Goal: Transaction & Acquisition: Book appointment/travel/reservation

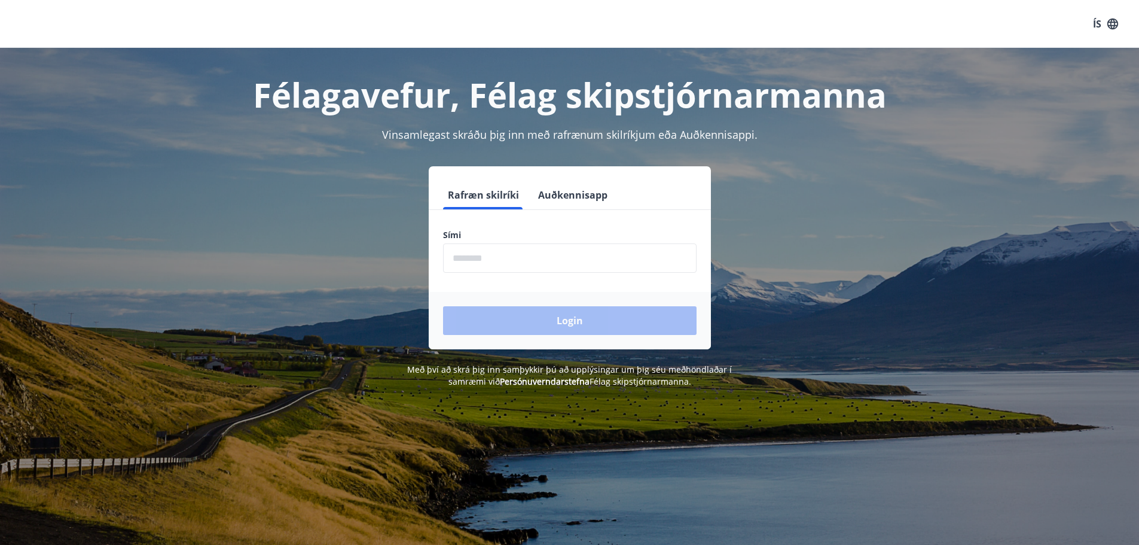
click at [513, 258] on input "phone" at bounding box center [569, 257] width 253 height 29
type input "********"
click at [530, 313] on button "Login" at bounding box center [569, 320] width 253 height 29
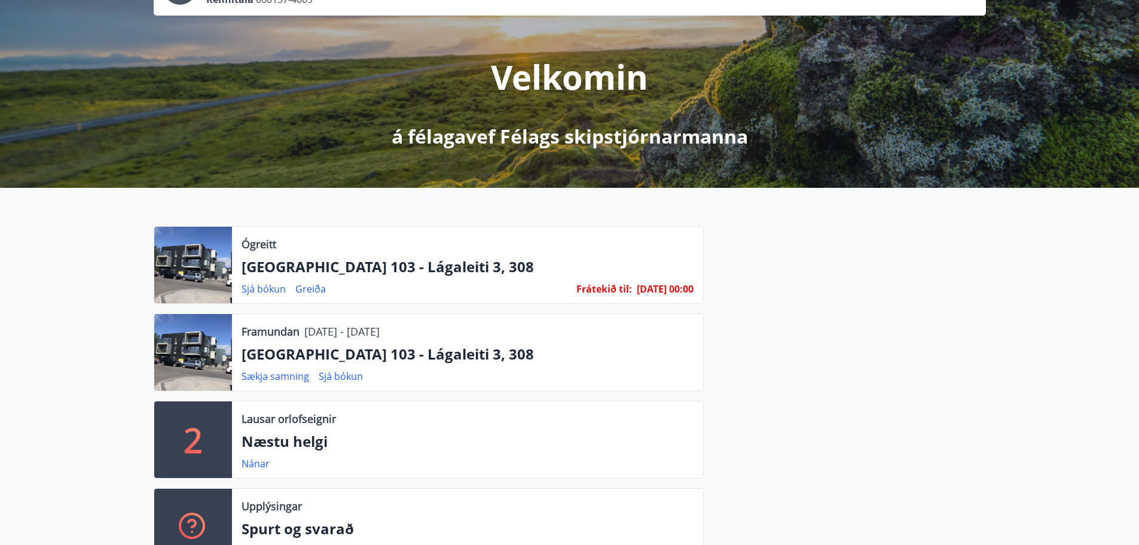
scroll to position [179, 0]
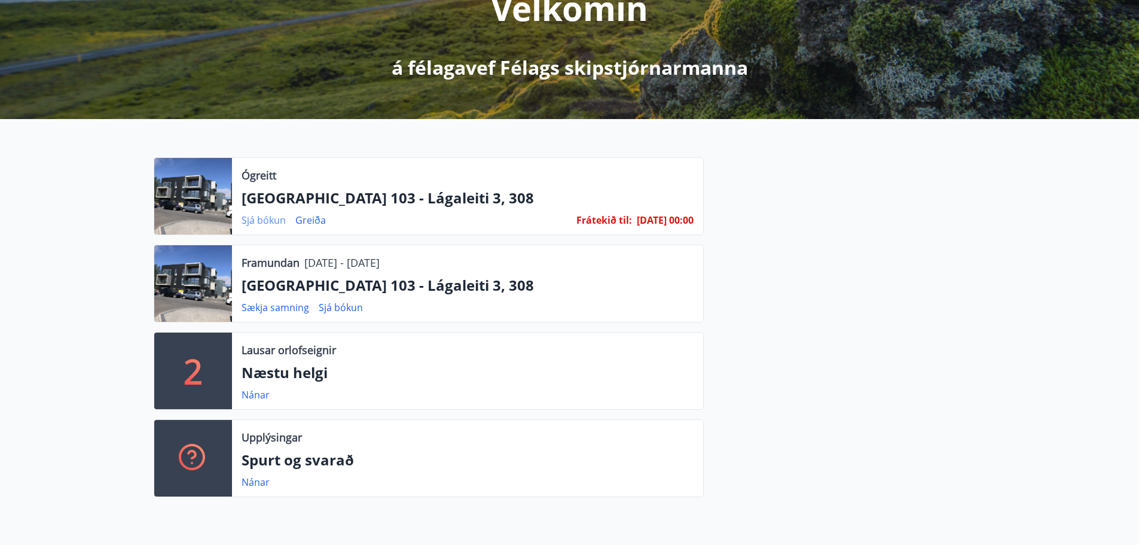
click at [281, 216] on link "Sjá bókun" at bounding box center [263, 219] width 44 height 13
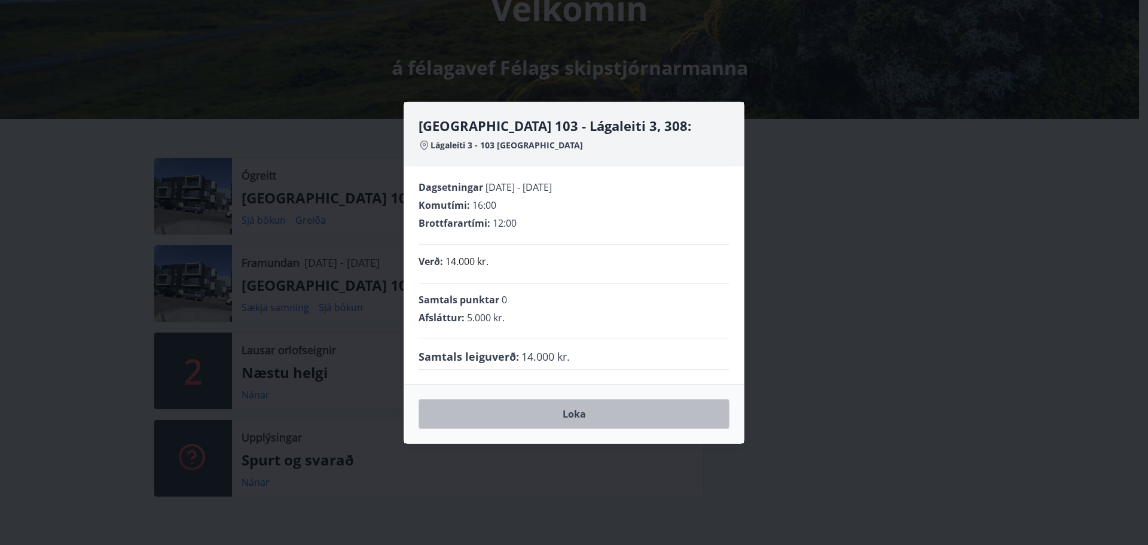
click at [561, 415] on button "Loka" at bounding box center [573, 414] width 311 height 30
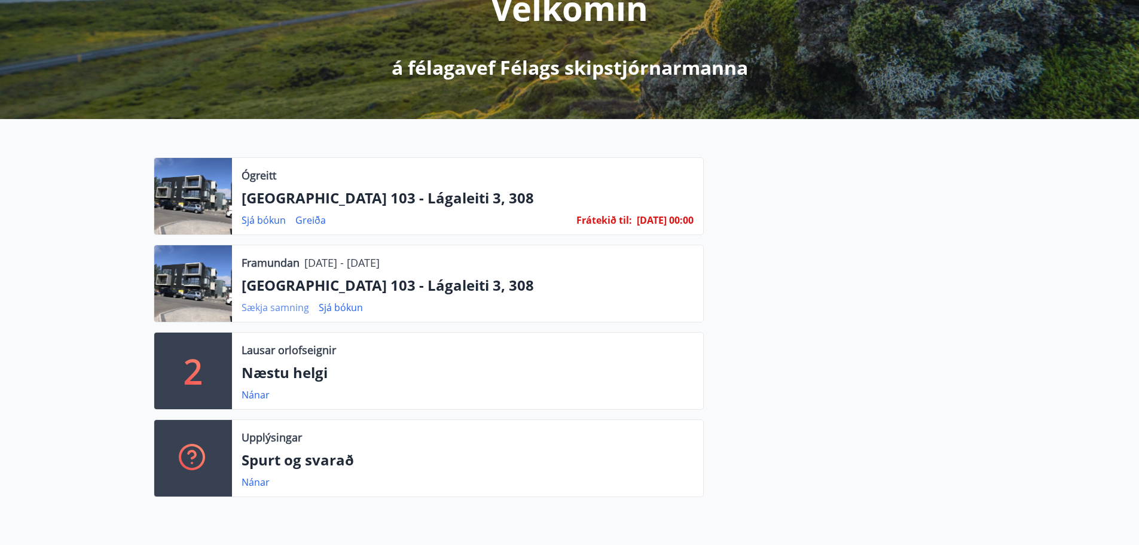
click at [290, 305] on link "Sækja samning" at bounding box center [275, 307] width 68 height 13
click at [281, 218] on link "Sjá bókun" at bounding box center [263, 219] width 44 height 13
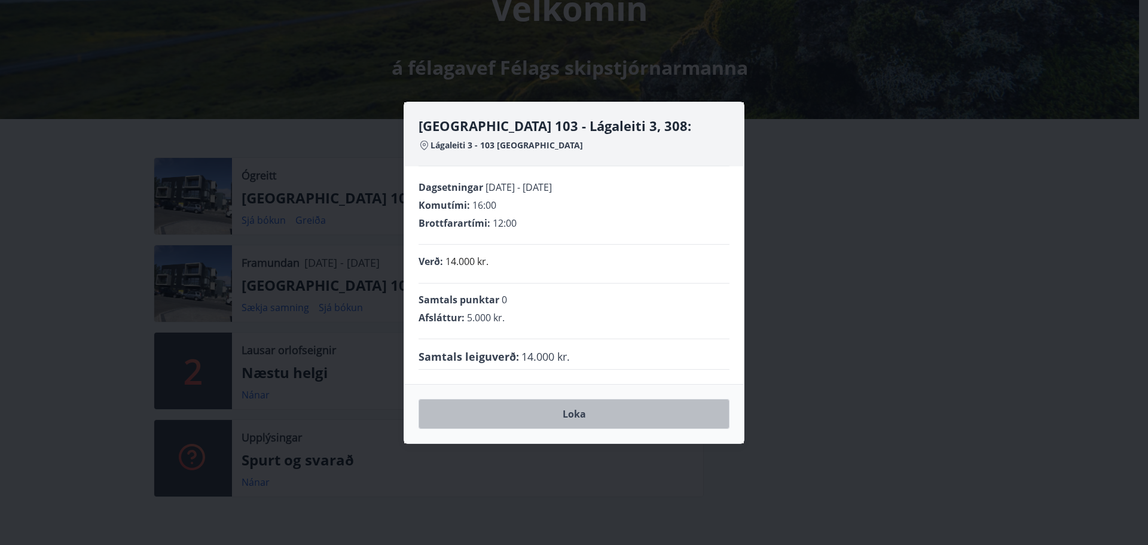
click at [552, 412] on button "Loka" at bounding box center [573, 414] width 311 height 30
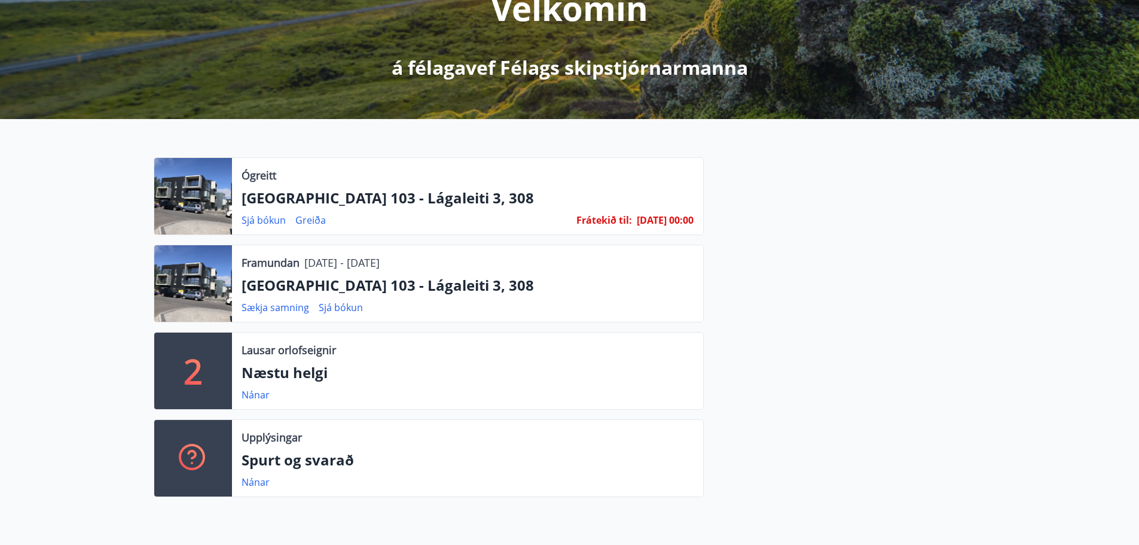
click at [207, 369] on div "2" at bounding box center [193, 370] width 78 height 77
click at [254, 394] on link "Nánar" at bounding box center [255, 394] width 28 height 13
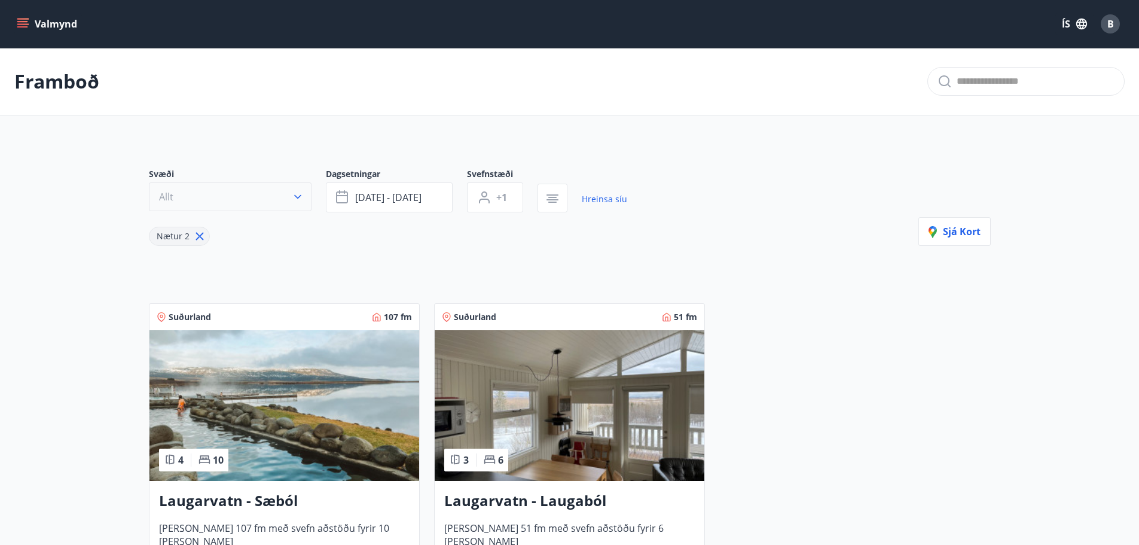
click at [295, 198] on icon "button" at bounding box center [298, 197] width 12 height 12
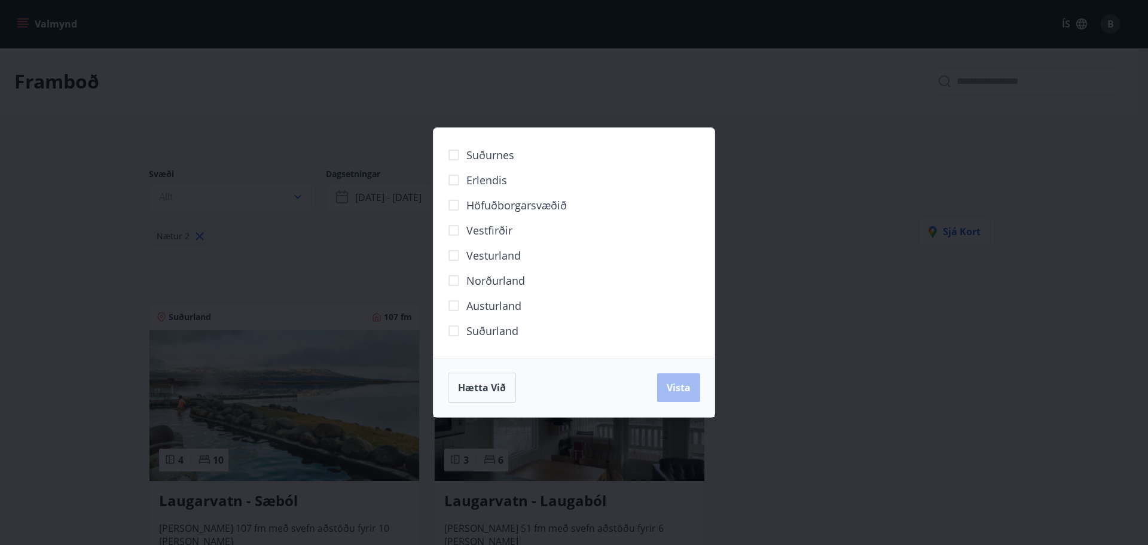
click at [494, 205] on span "Höfuðborgarsvæðið" at bounding box center [516, 205] width 100 height 16
click at [665, 386] on button "Vista" at bounding box center [678, 387] width 43 height 29
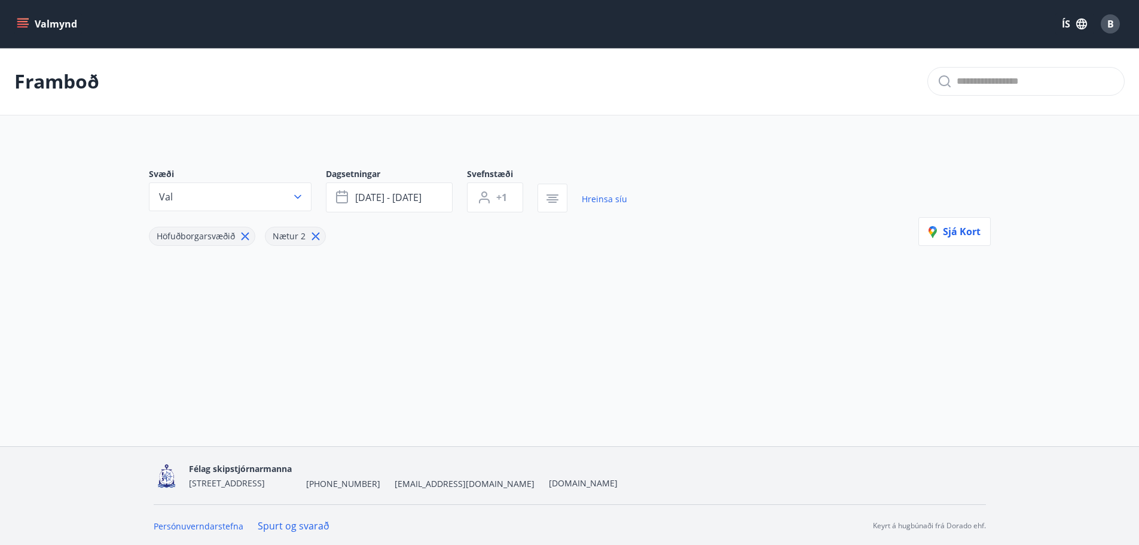
scroll to position [2, 0]
click at [342, 195] on icon "button" at bounding box center [343, 195] width 14 height 14
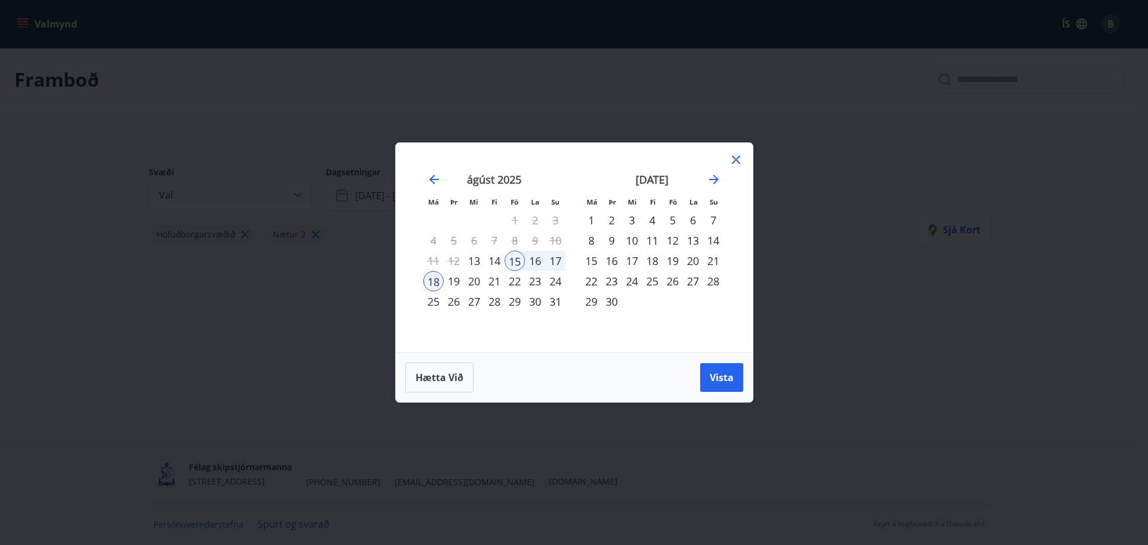
click at [732, 158] on icon at bounding box center [736, 159] width 14 height 14
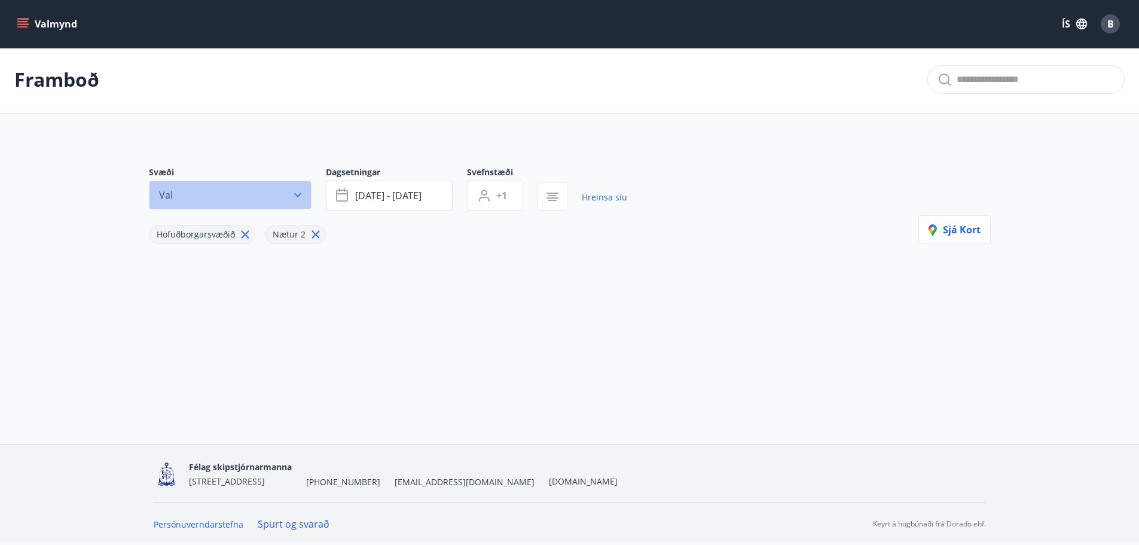
click at [295, 194] on icon "button" at bounding box center [297, 195] width 7 height 4
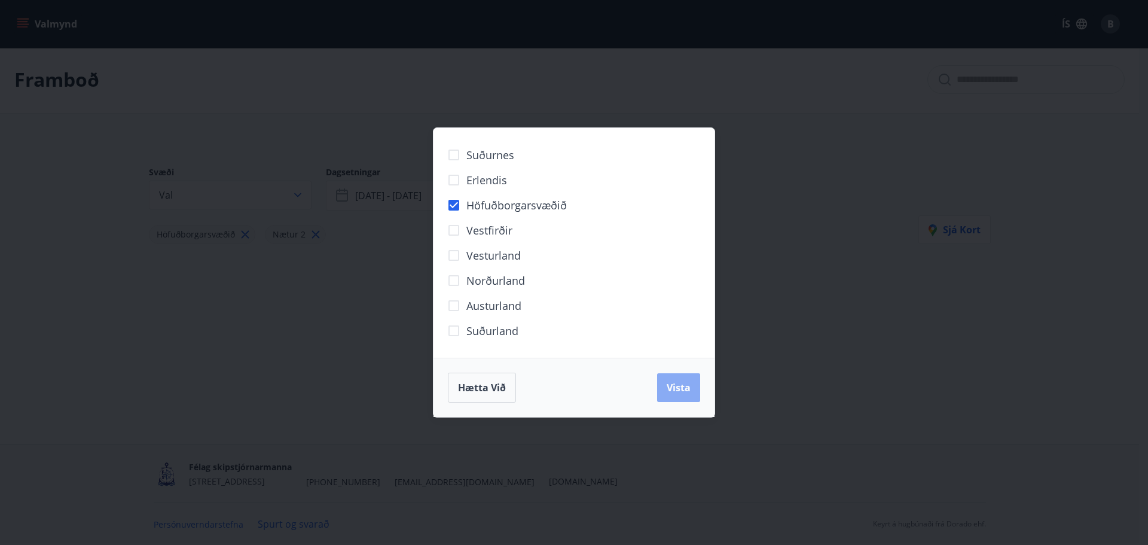
click at [666, 392] on span "Vista" at bounding box center [678, 387] width 24 height 13
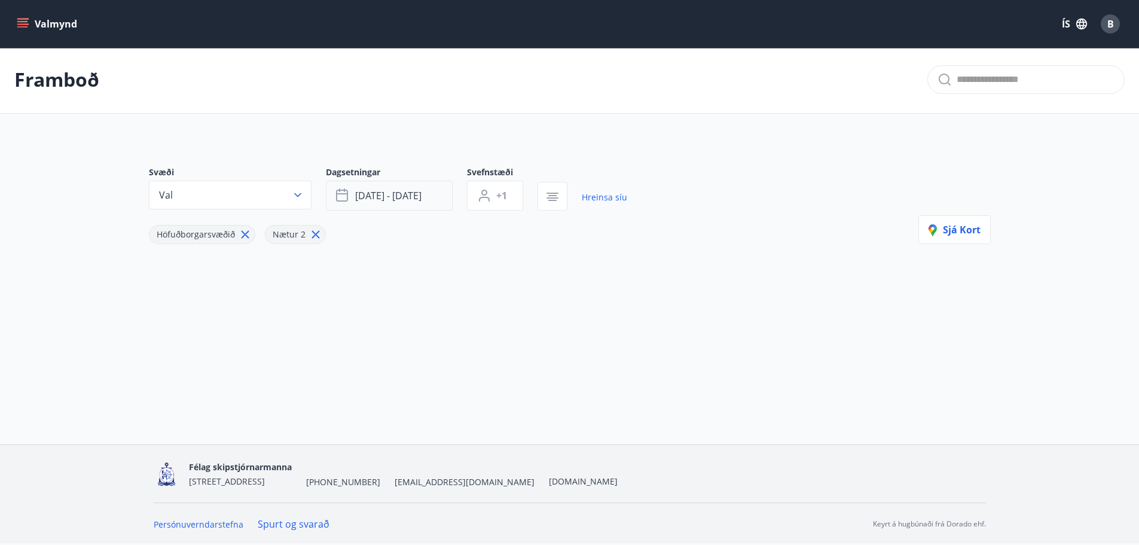
click at [432, 198] on button "ágú 15 - ágú 18" at bounding box center [389, 196] width 127 height 30
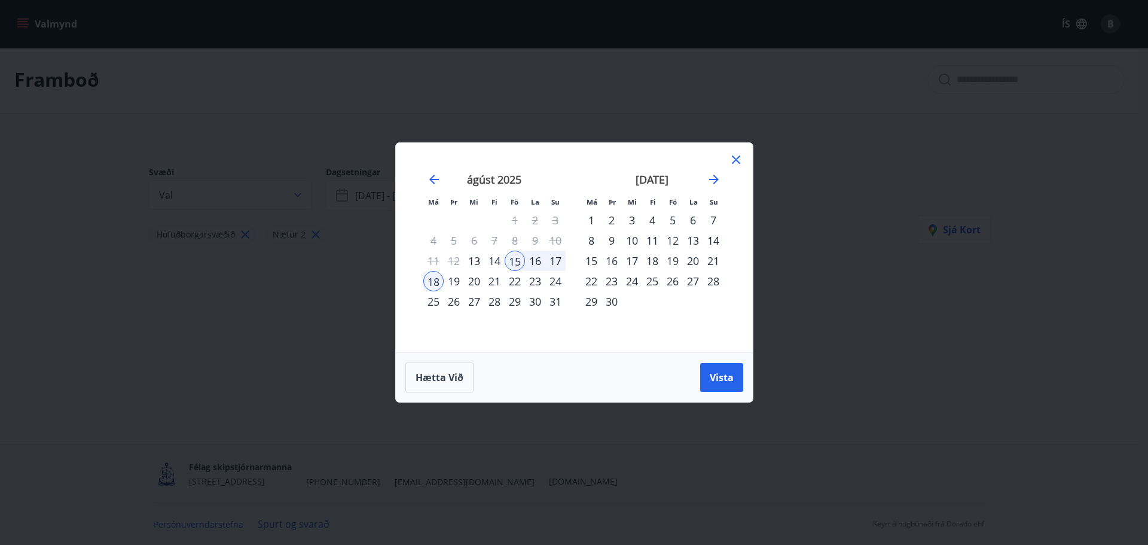
click at [496, 279] on div "21" at bounding box center [494, 281] width 20 height 20
click at [432, 298] on div "25" at bounding box center [433, 301] width 20 height 20
click at [711, 380] on span "Vista" at bounding box center [722, 377] width 24 height 13
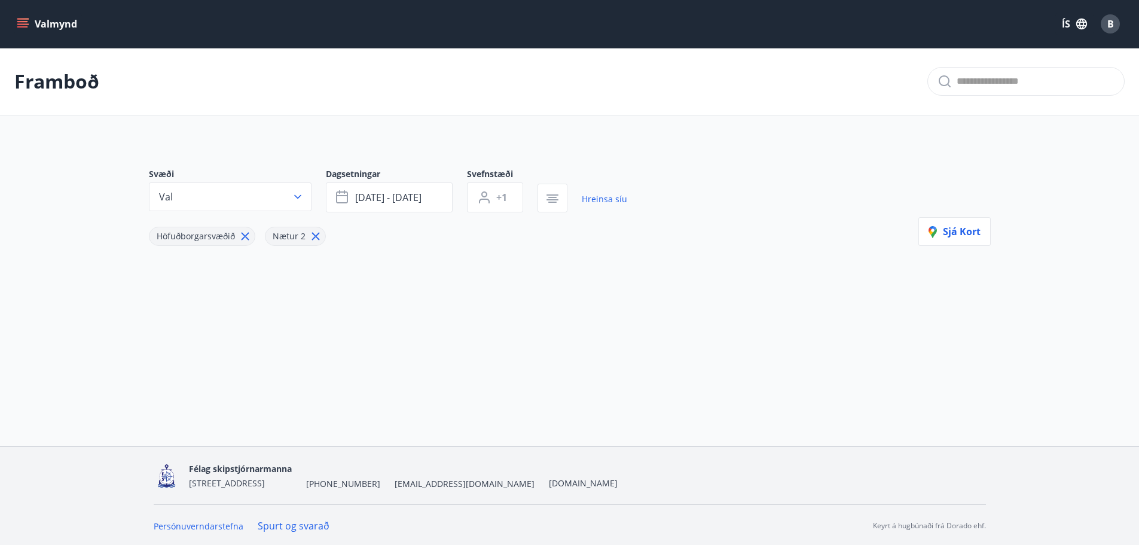
click at [1002, 87] on input "text" at bounding box center [1035, 81] width 158 height 19
click at [27, 21] on icon "menu" at bounding box center [22, 21] width 11 height 1
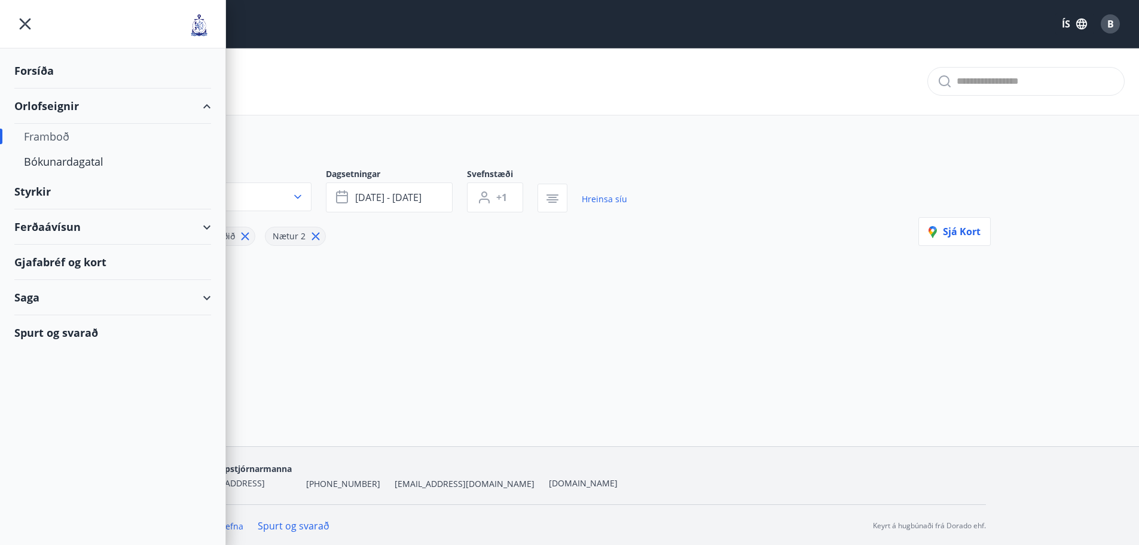
click at [45, 109] on div "Orlofseignir" at bounding box center [112, 105] width 197 height 35
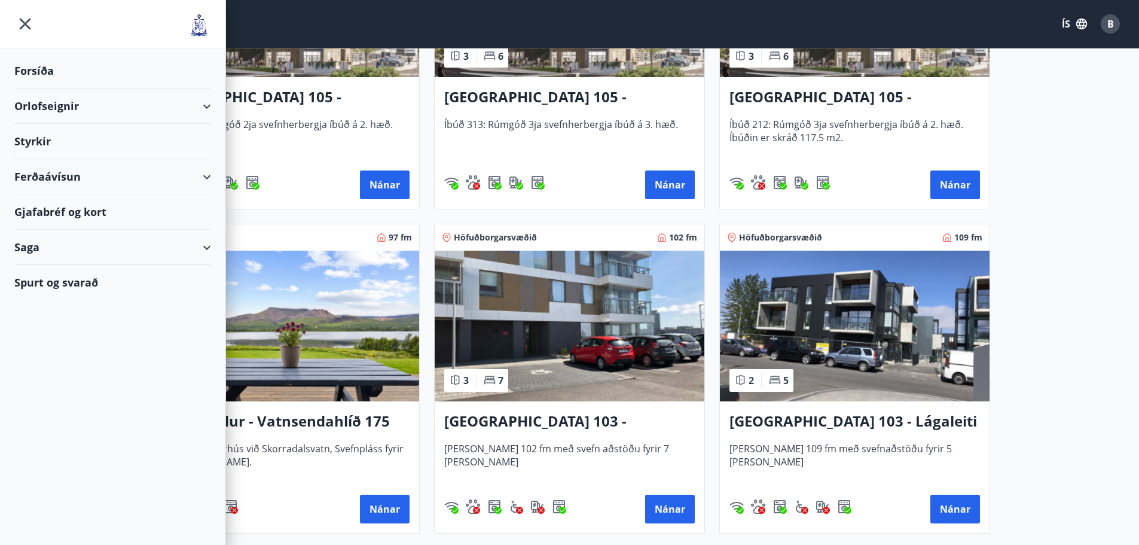
scroll to position [837, 0]
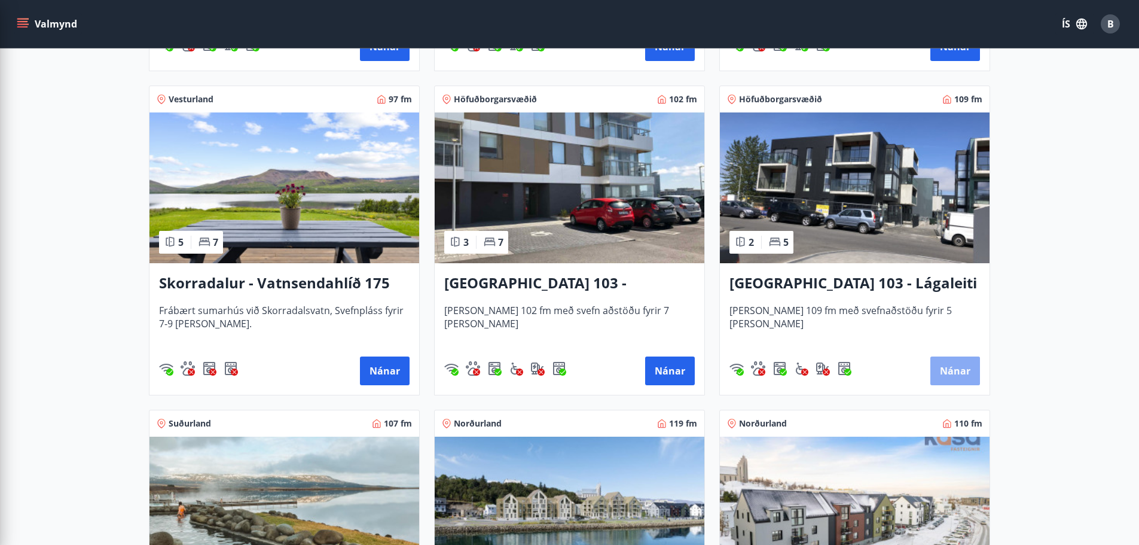
click at [952, 366] on button "Nánar" at bounding box center [955, 370] width 50 height 29
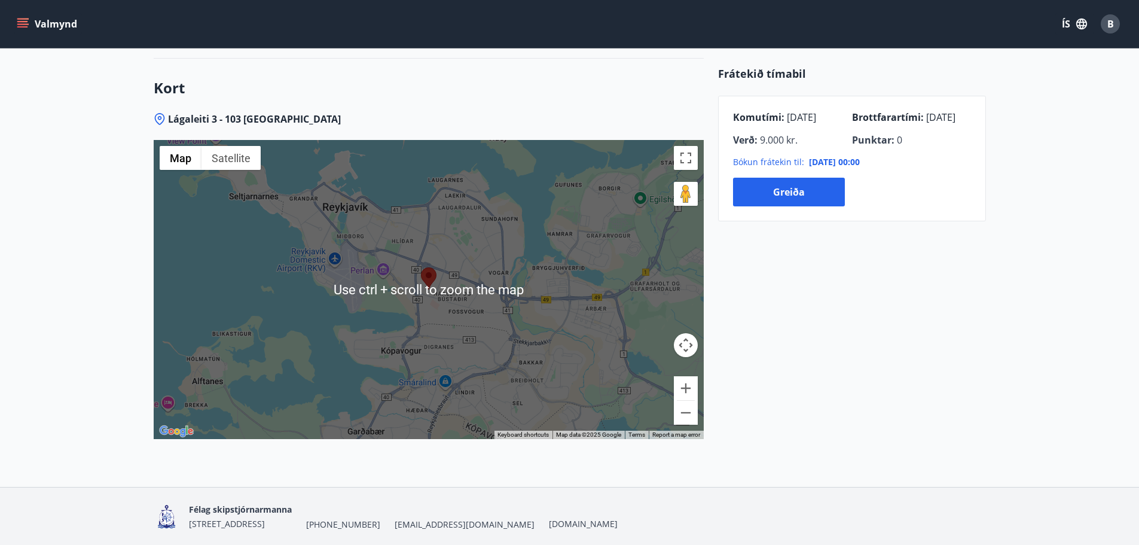
scroll to position [1614, 0]
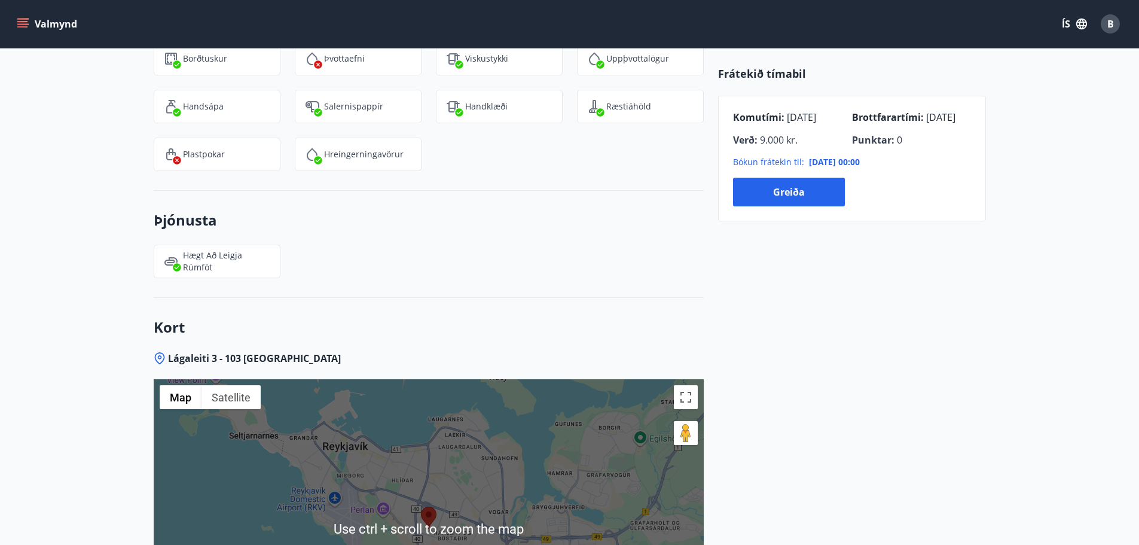
click at [20, 20] on icon "menu" at bounding box center [23, 24] width 12 height 12
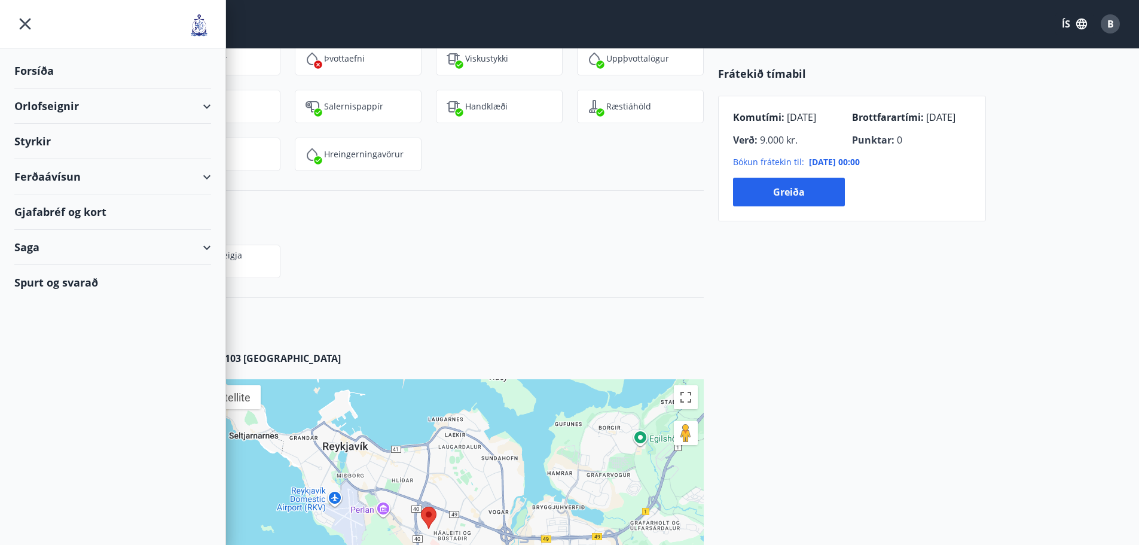
click at [205, 107] on div "Orlofseignir" at bounding box center [112, 105] width 197 height 35
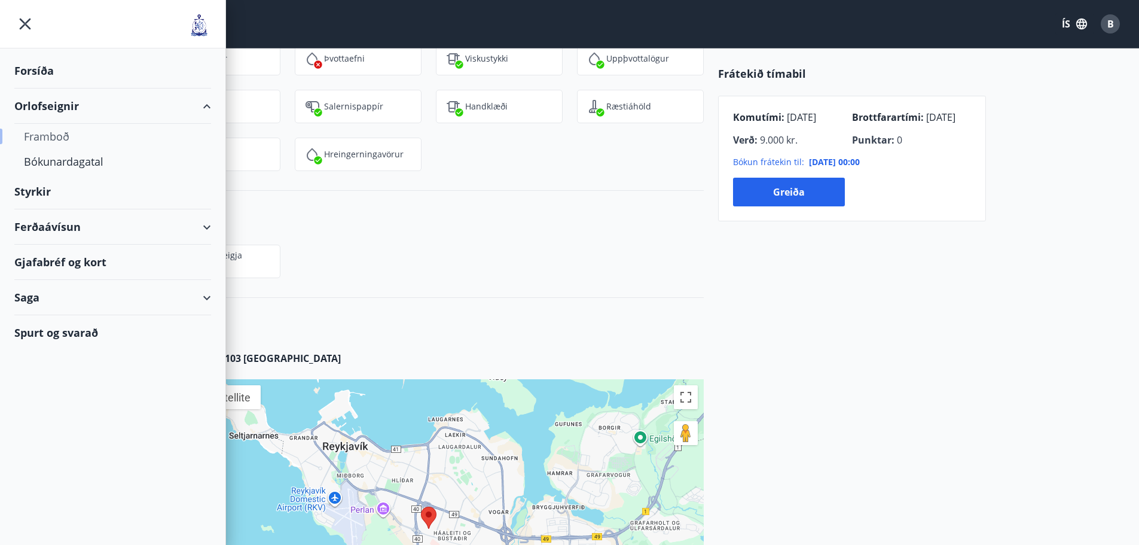
click at [58, 136] on div "Framboð" at bounding box center [113, 136] width 178 height 25
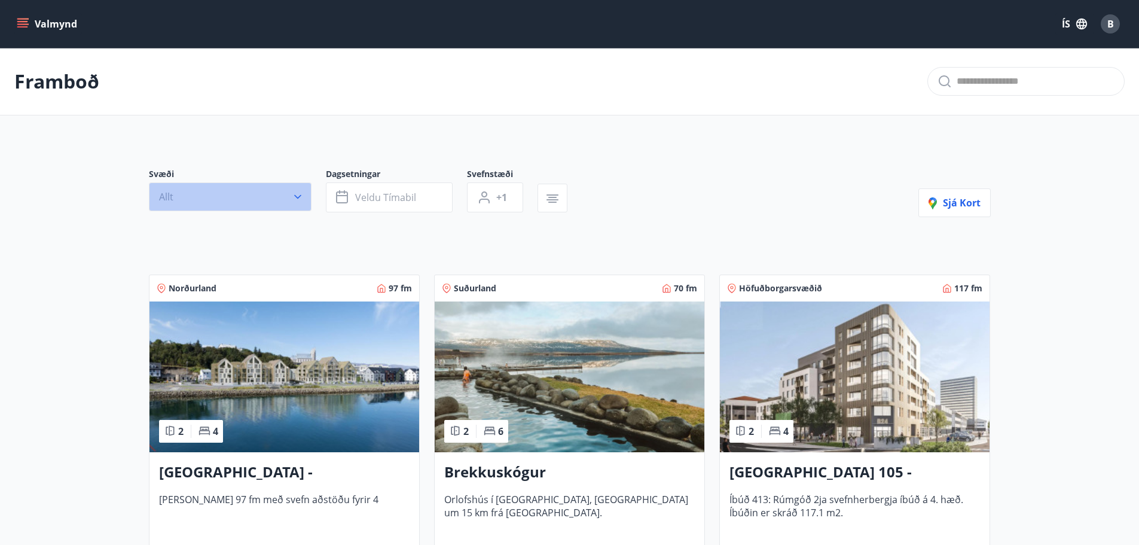
click at [295, 195] on icon "button" at bounding box center [297, 197] width 7 height 4
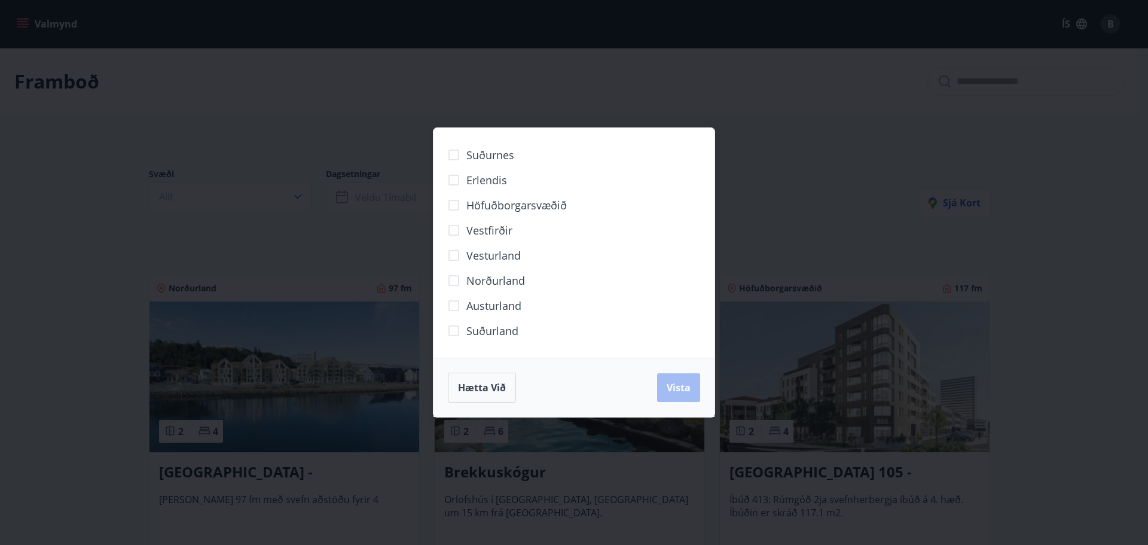
click at [496, 207] on span "Höfuðborgarsvæðið" at bounding box center [516, 205] width 100 height 16
click at [676, 389] on span "Vista" at bounding box center [678, 387] width 24 height 13
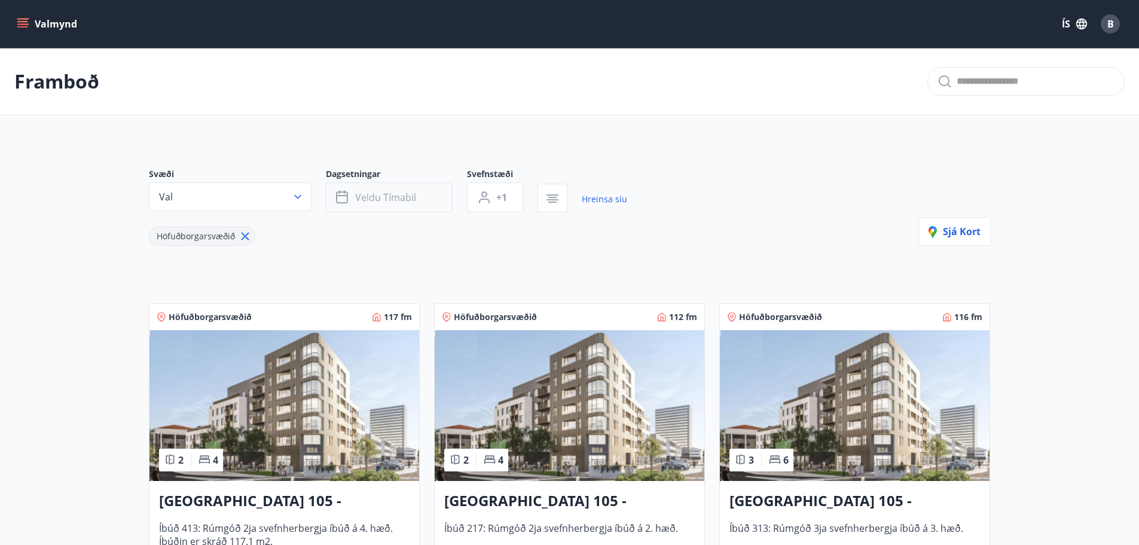
click at [341, 198] on icon "button" at bounding box center [343, 197] width 14 height 14
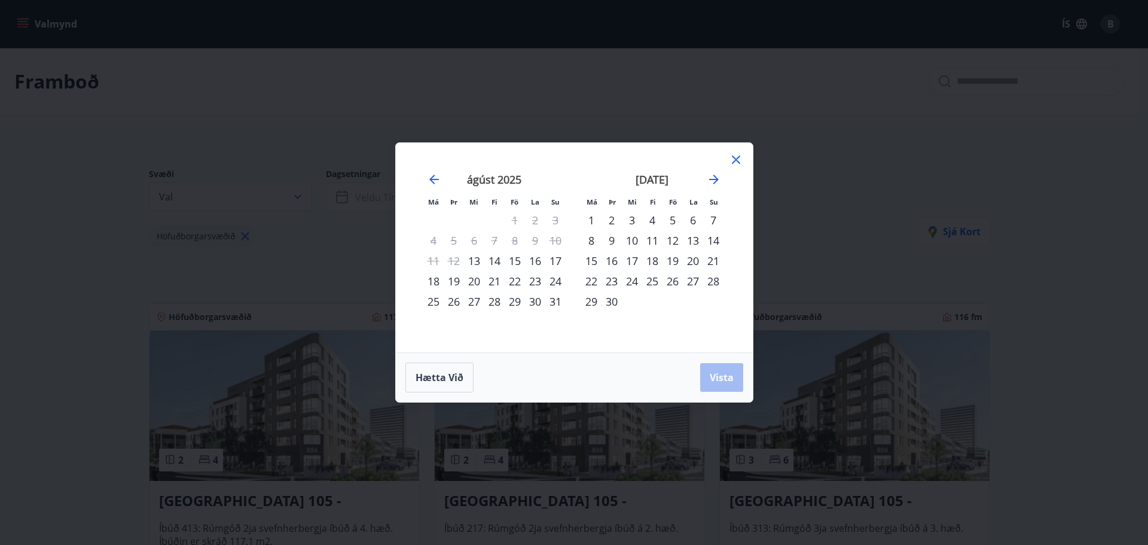
click at [491, 282] on div "21" at bounding box center [494, 281] width 20 height 20
click at [519, 281] on div "22" at bounding box center [514, 281] width 20 height 20
click at [719, 374] on span "Vista" at bounding box center [722, 377] width 24 height 13
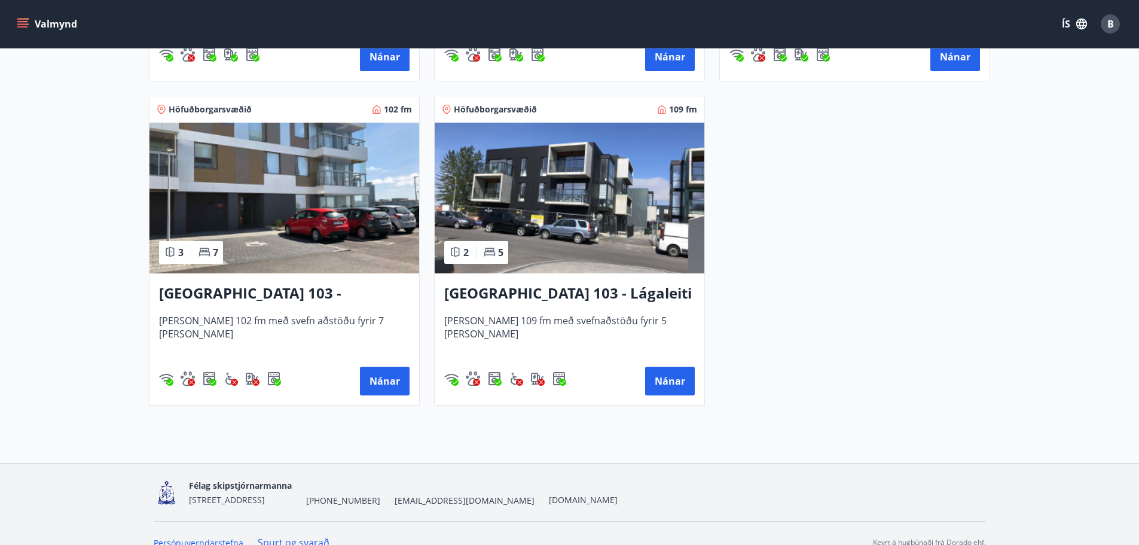
scroll to position [538, 0]
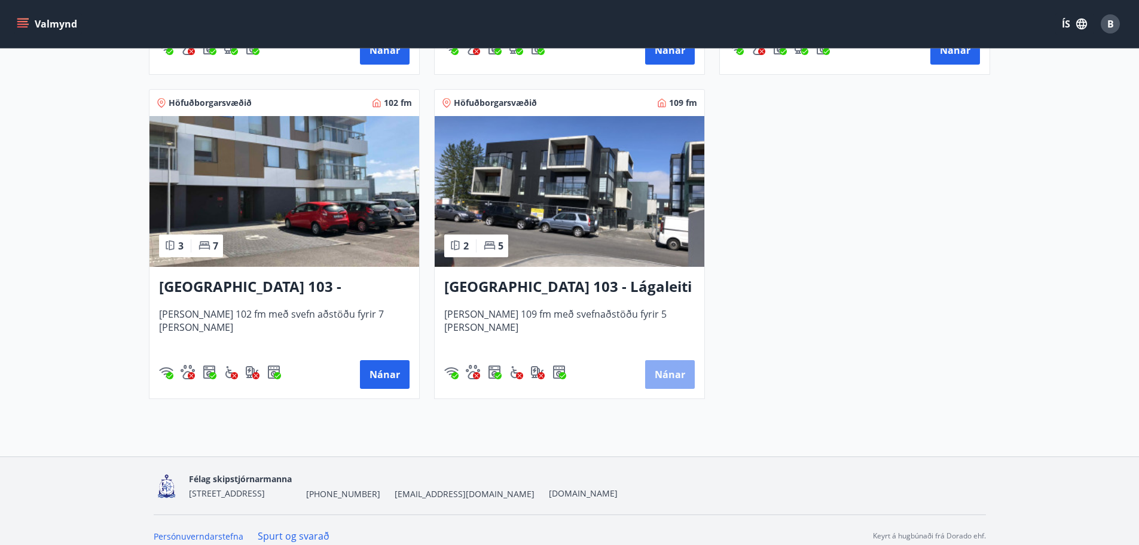
click at [662, 366] on button "Nánar" at bounding box center [670, 374] width 50 height 29
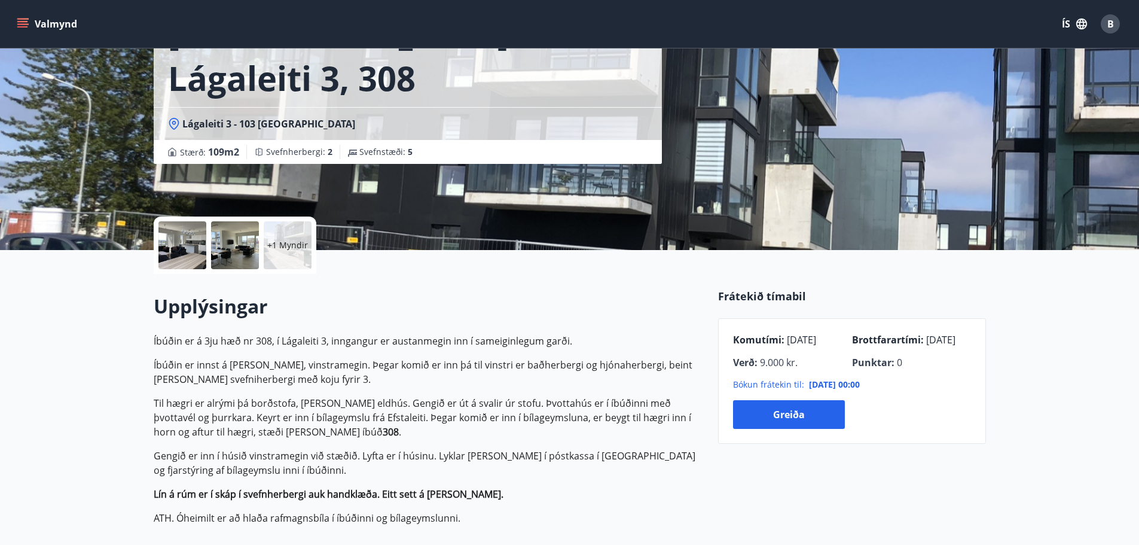
scroll to position [179, 0]
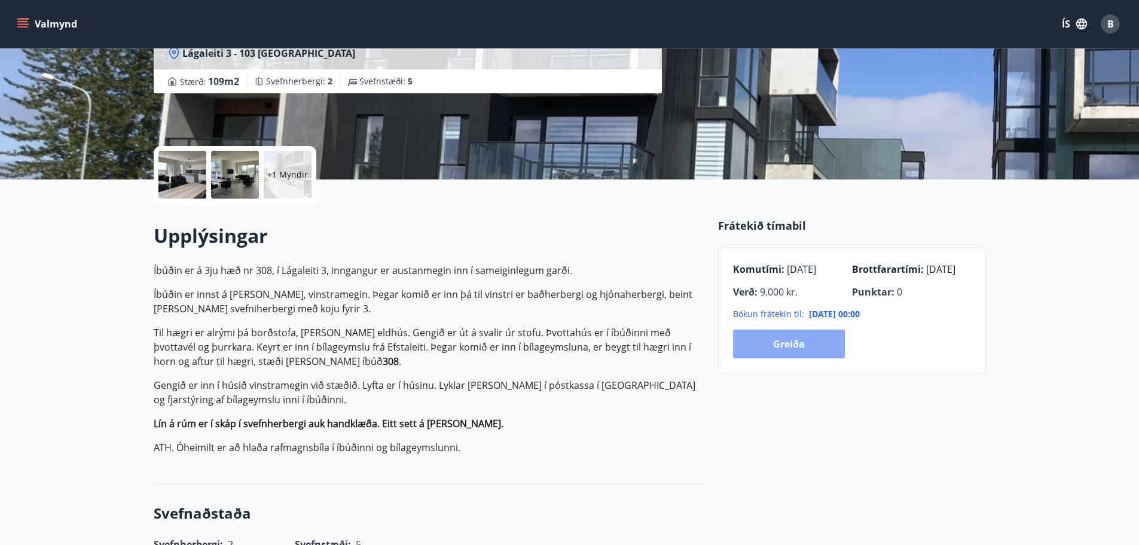
click at [782, 341] on button "Greiða" at bounding box center [789, 343] width 112 height 29
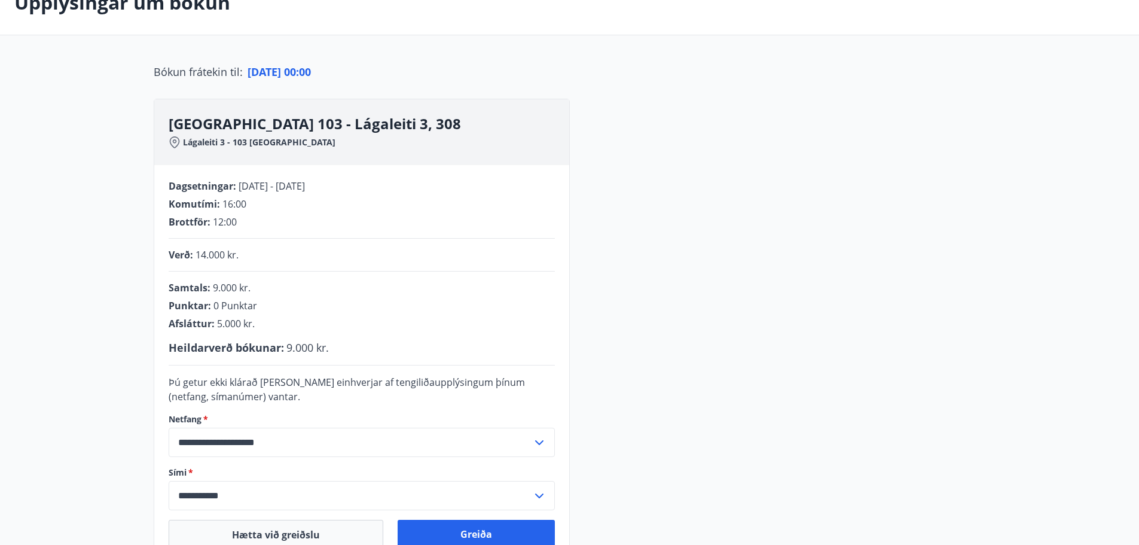
scroll to position [246, 0]
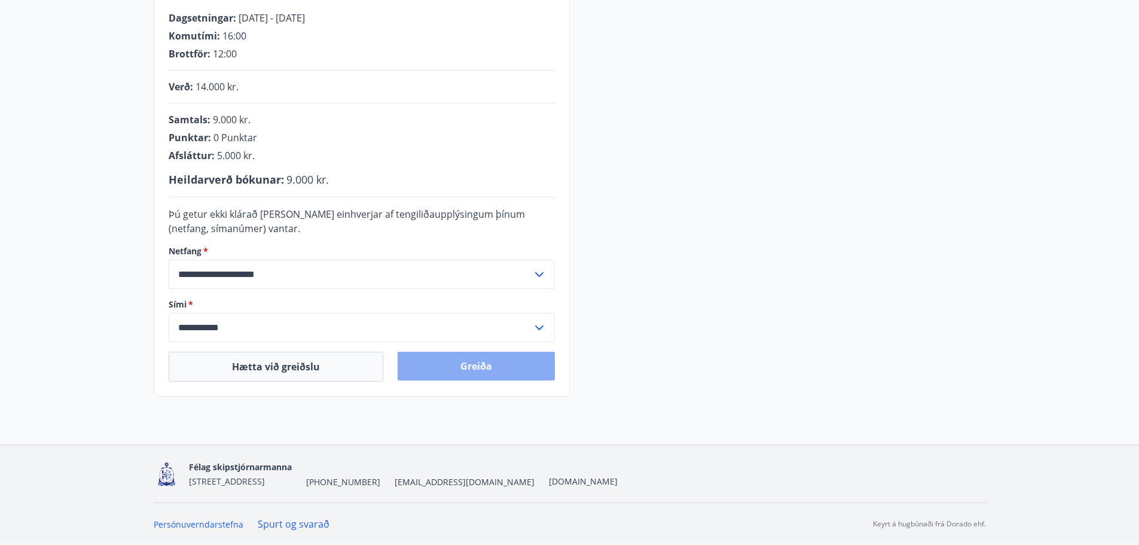
click at [461, 367] on button "Greiða" at bounding box center [475, 365] width 157 height 29
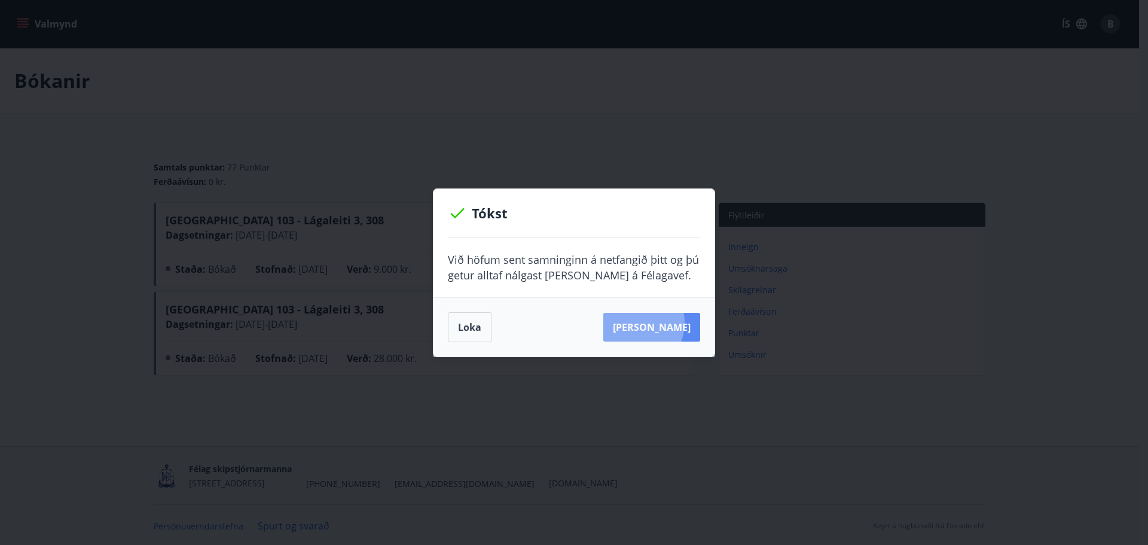
click at [652, 322] on button "Sjá samning" at bounding box center [651, 327] width 97 height 29
click at [462, 322] on button "Loka" at bounding box center [470, 327] width 44 height 30
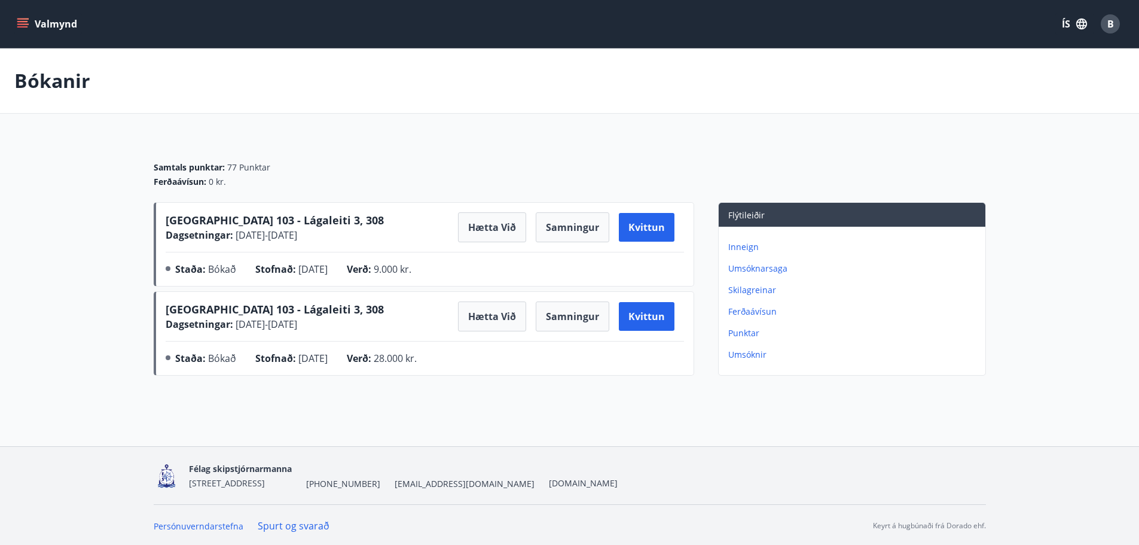
click at [1111, 24] on span "B" at bounding box center [1110, 23] width 7 height 13
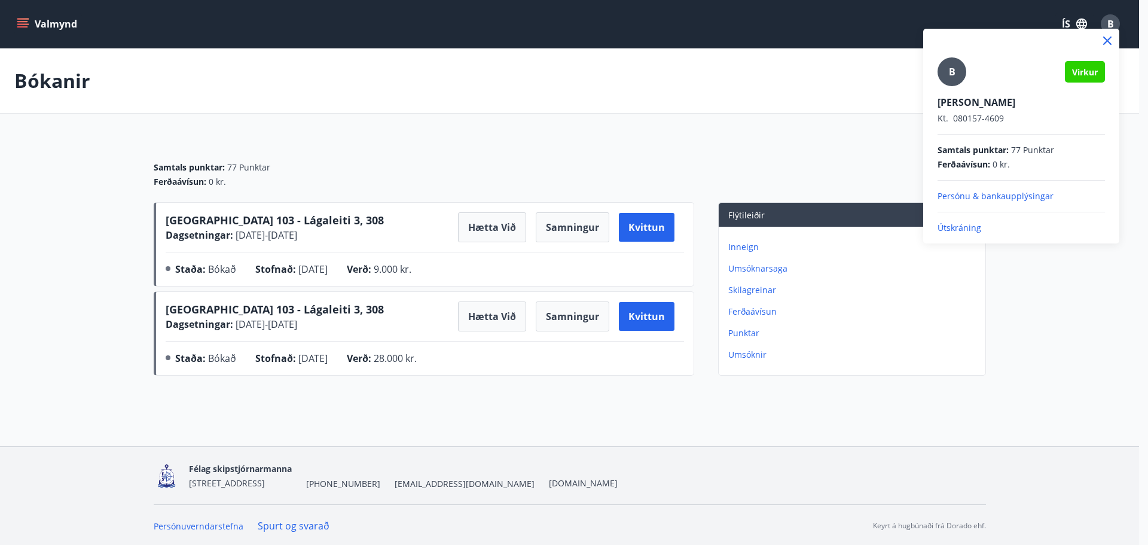
click at [989, 192] on p "Persónu & bankaupplýsingar" at bounding box center [1020, 196] width 167 height 12
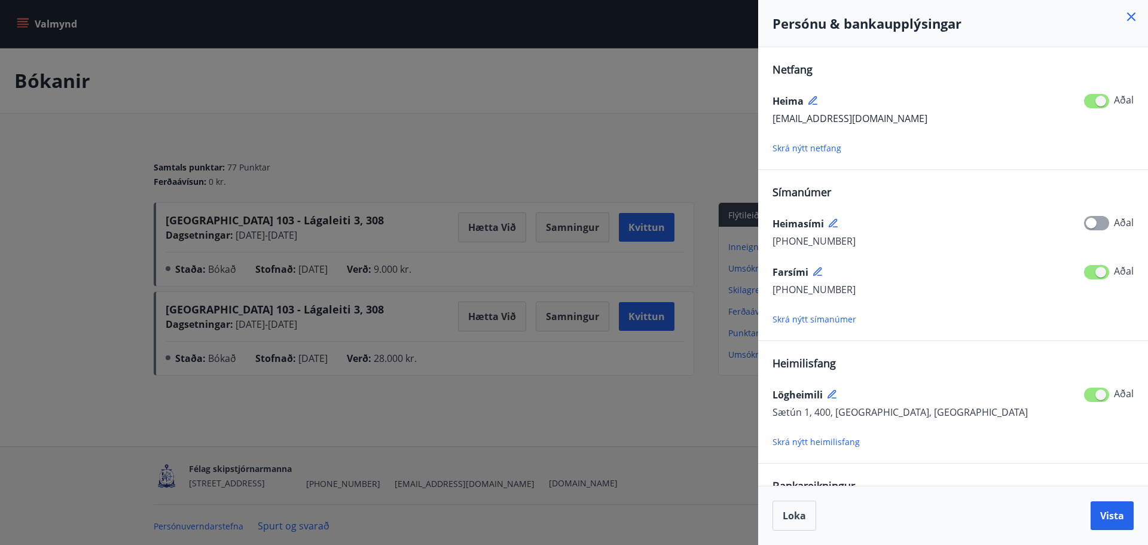
click at [1135, 19] on icon at bounding box center [1131, 17] width 14 height 14
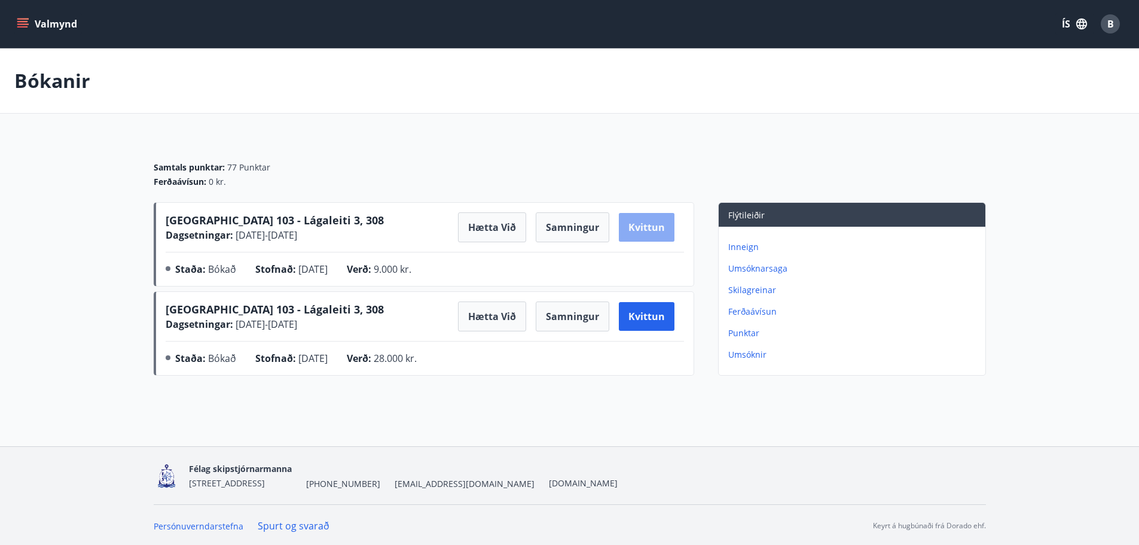
click at [628, 228] on button "Kvittun" at bounding box center [647, 227] width 56 height 29
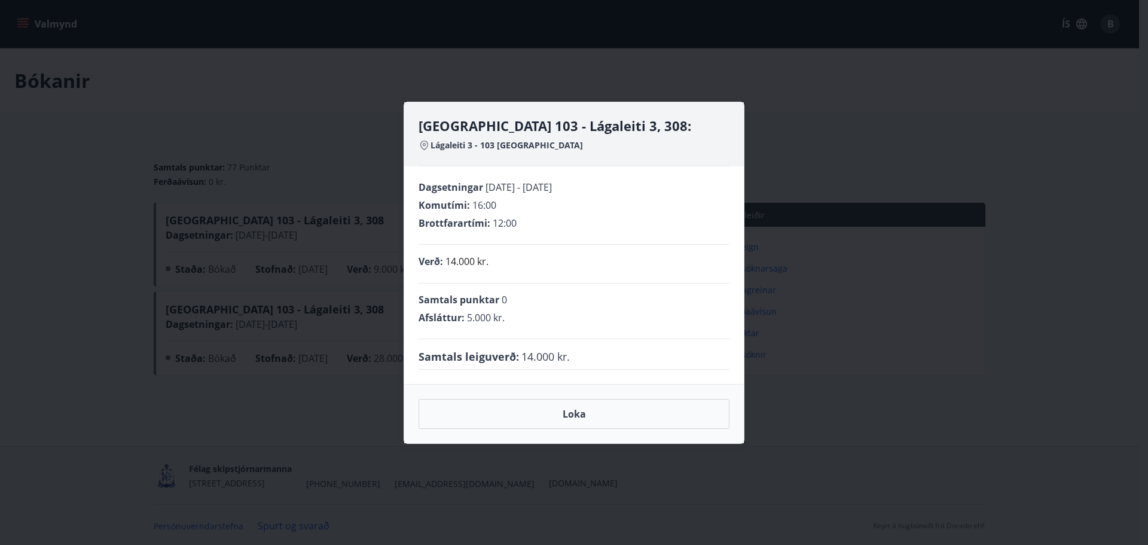
click at [933, 374] on div "Reykjavík 103 - Lágaleiti 3, 308: Lágaleiti 3 - 103 Reykjavík Dagsetningar 24.0…" at bounding box center [574, 272] width 1148 height 545
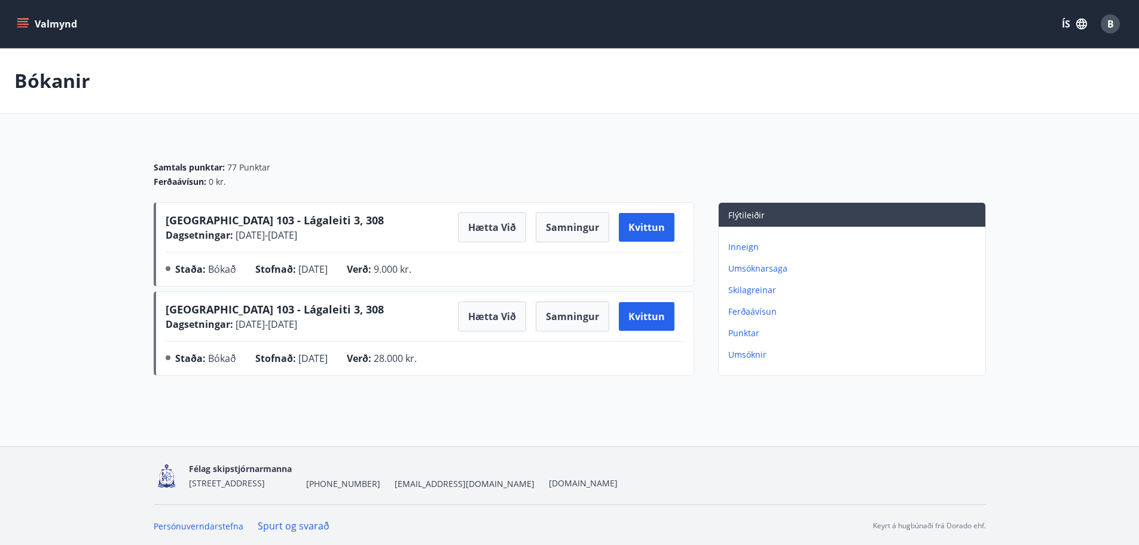
click at [21, 23] on icon "menu" at bounding box center [23, 24] width 12 height 12
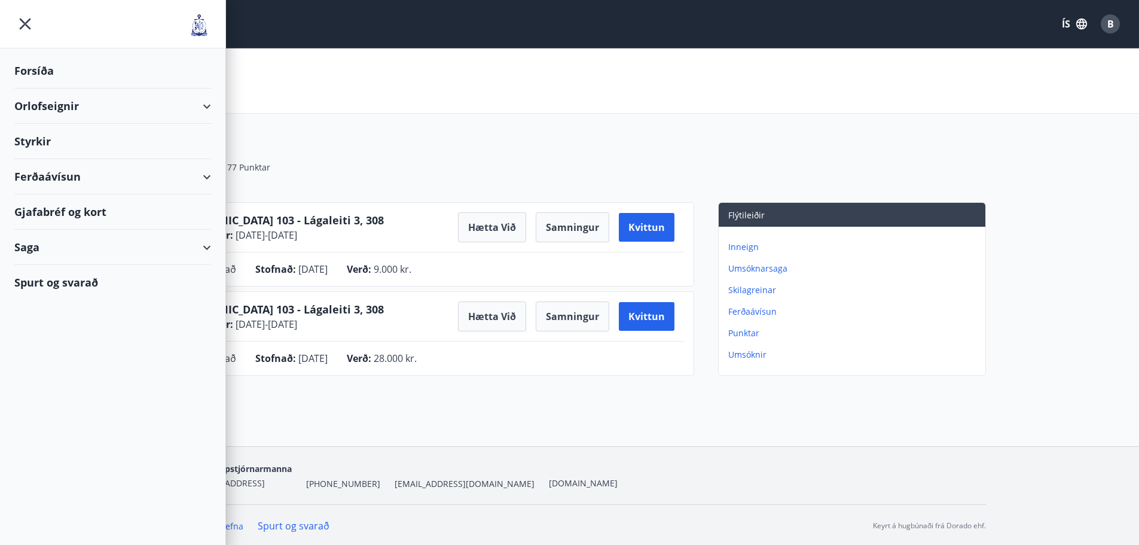
click at [38, 72] on div "Forsíða" at bounding box center [112, 70] width 197 height 35
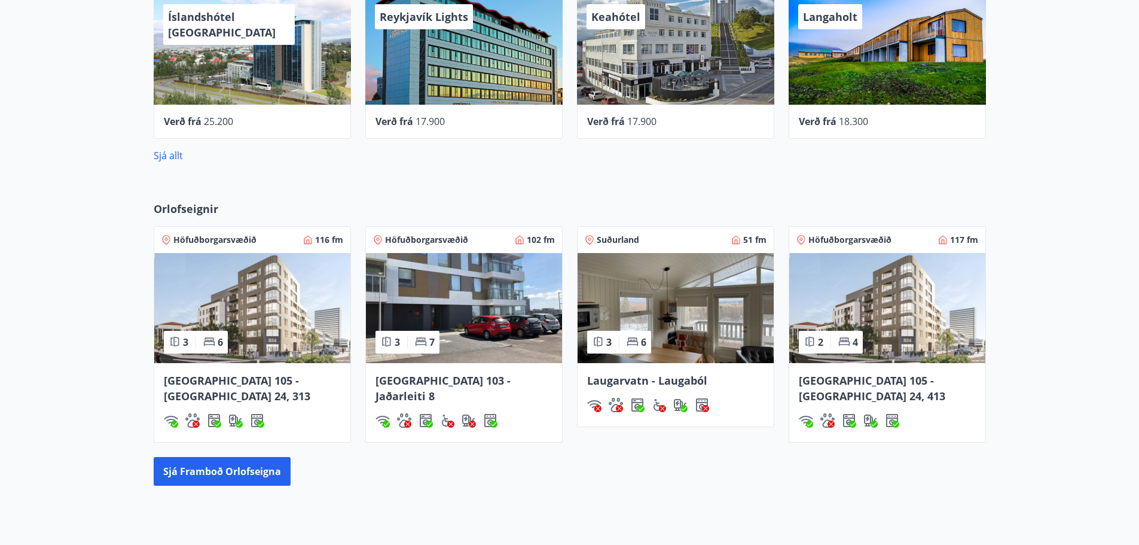
scroll to position [787, 0]
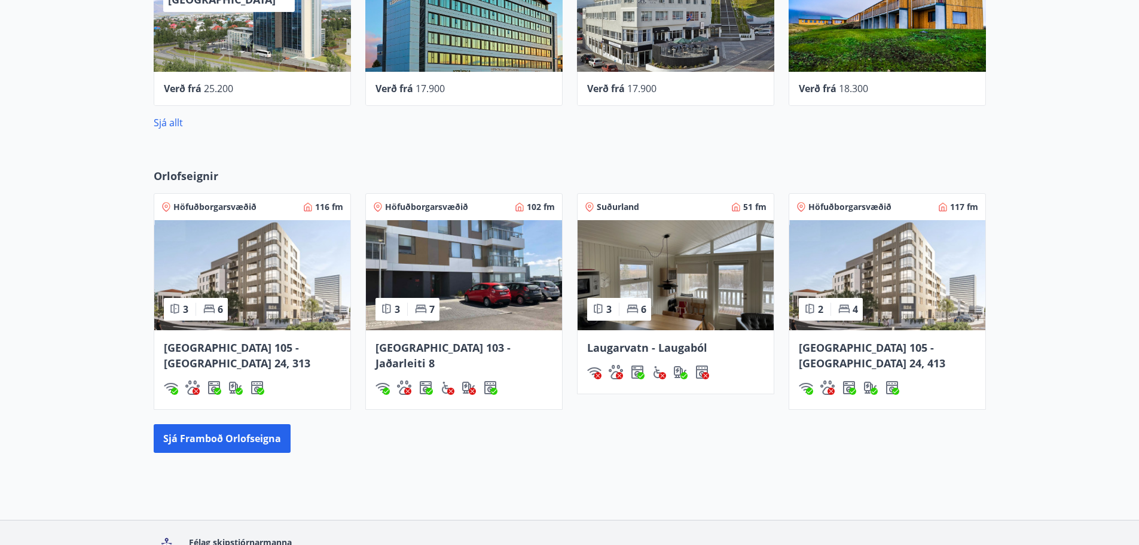
click at [457, 292] on img at bounding box center [464, 275] width 196 height 110
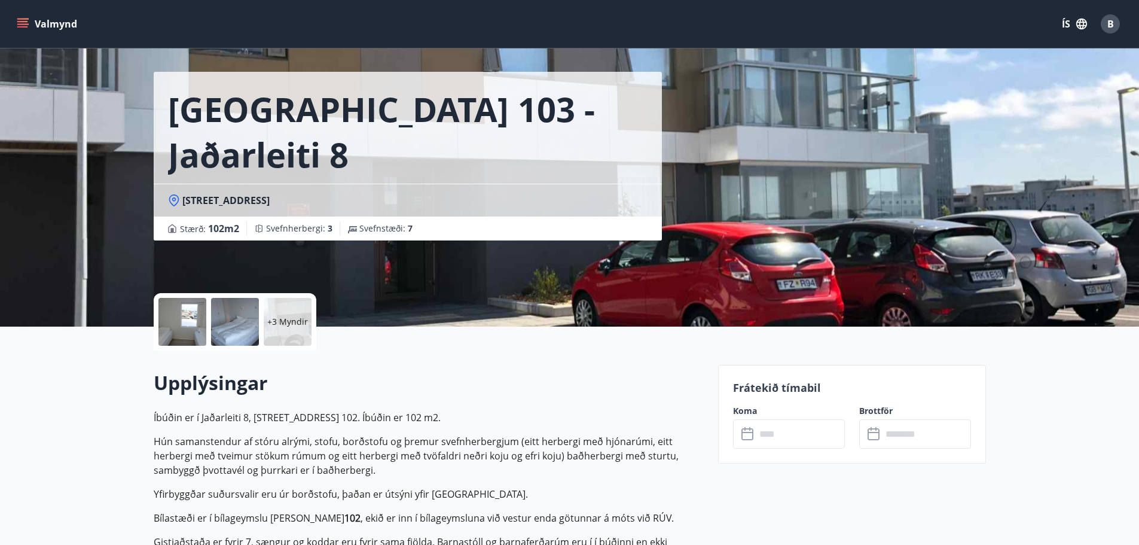
scroll to position [60, 0]
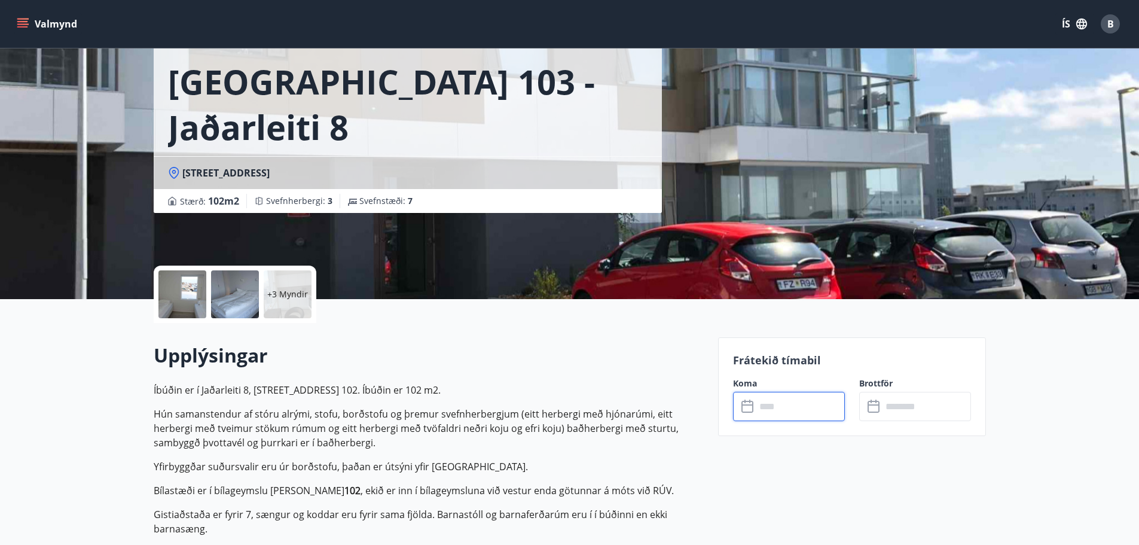
click at [775, 403] on input "text" at bounding box center [800, 406] width 89 height 29
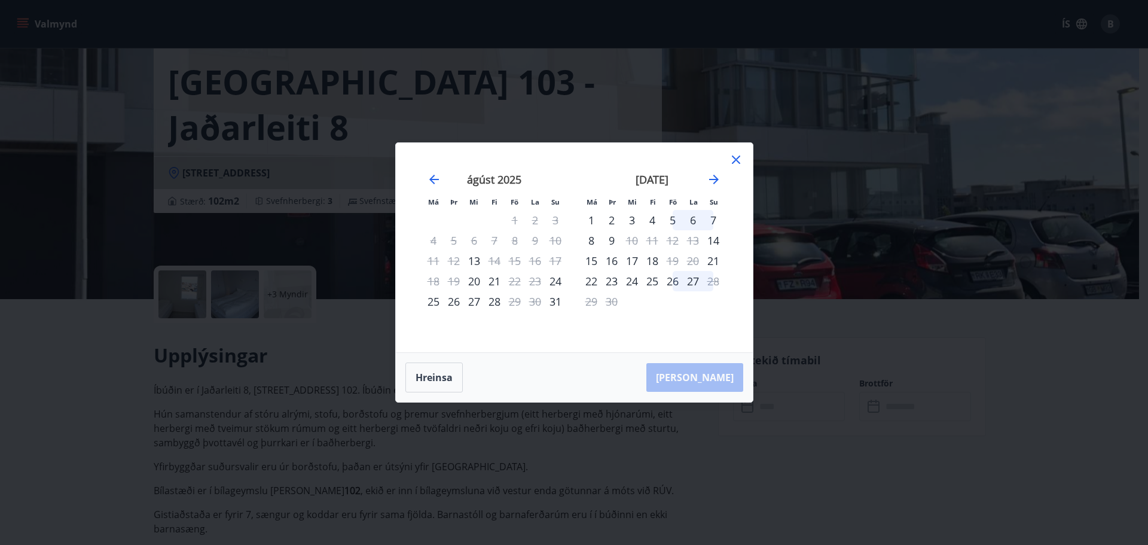
click at [737, 166] on icon at bounding box center [736, 159] width 14 height 14
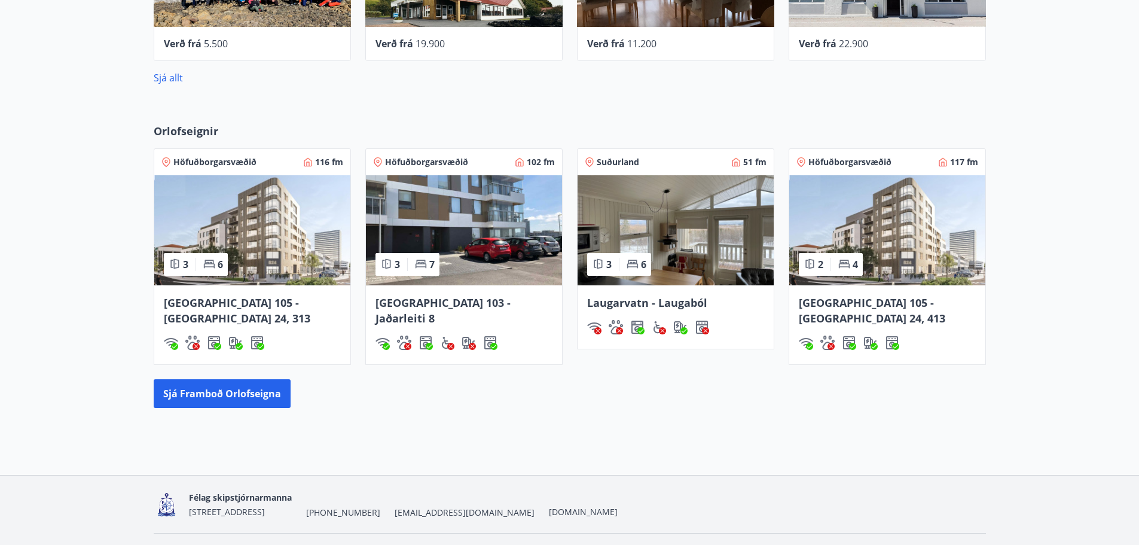
scroll to position [847, 0]
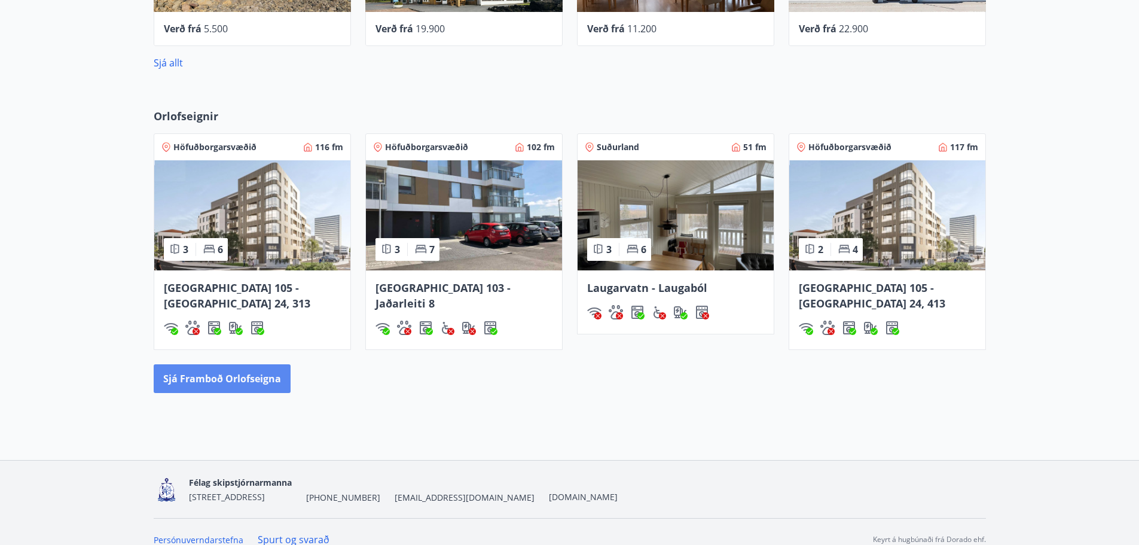
click at [268, 364] on button "Sjá framboð orlofseigna" at bounding box center [222, 378] width 137 height 29
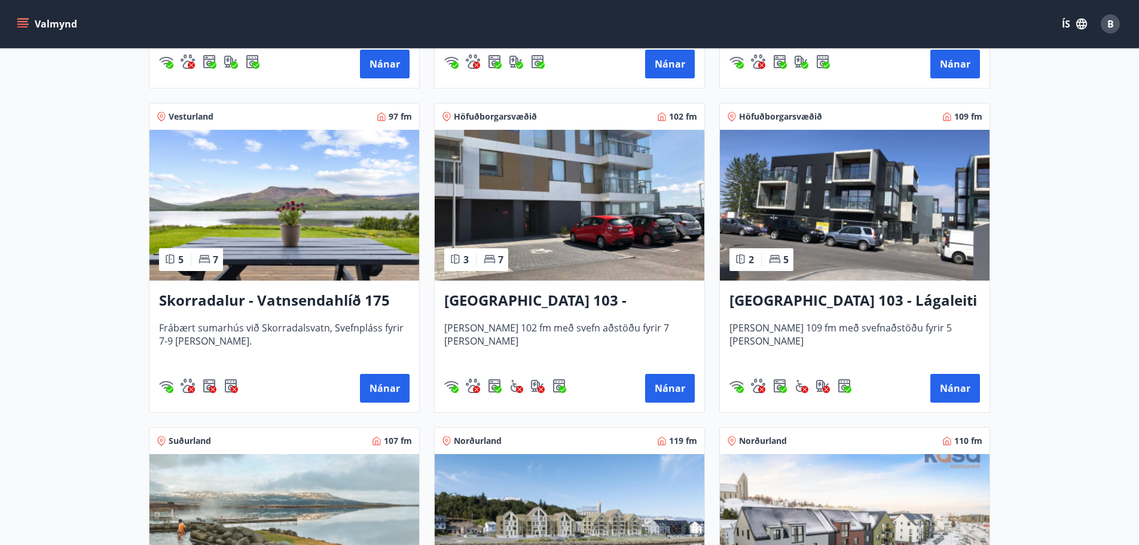
scroll to position [837, 0]
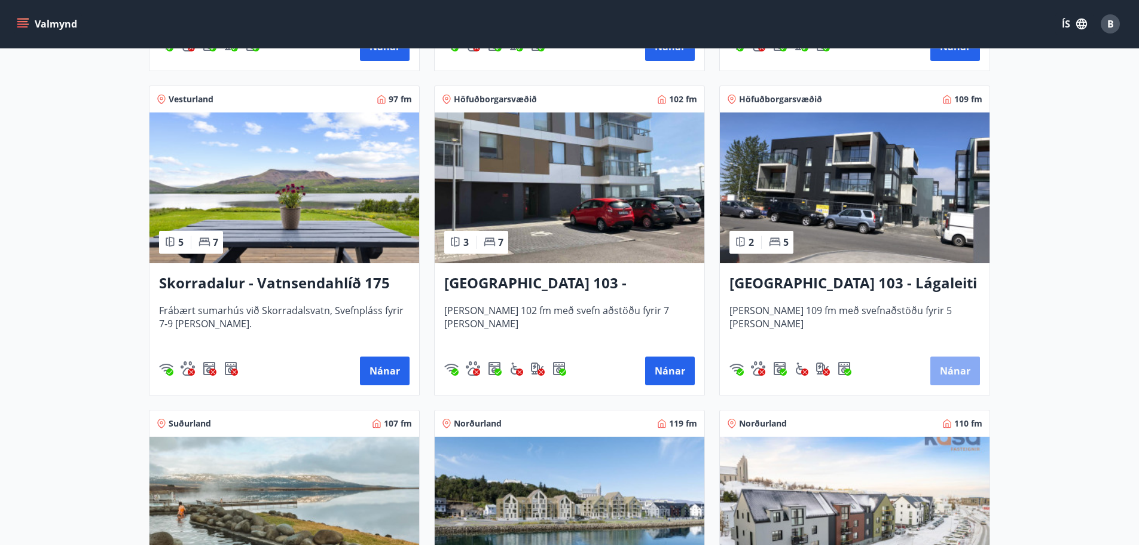
click at [940, 372] on button "Nánar" at bounding box center [955, 370] width 50 height 29
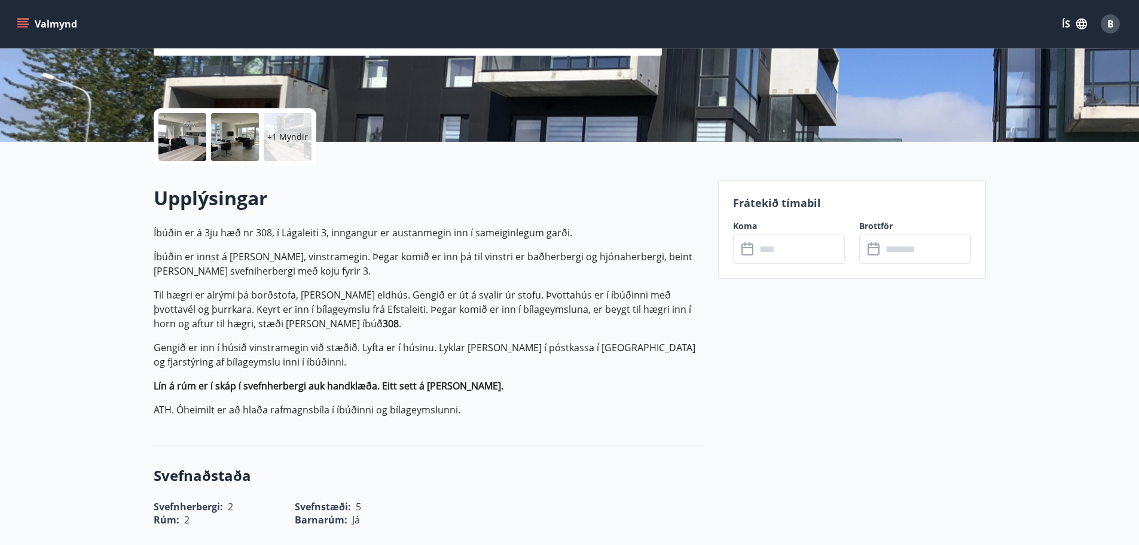
scroll to position [239, 0]
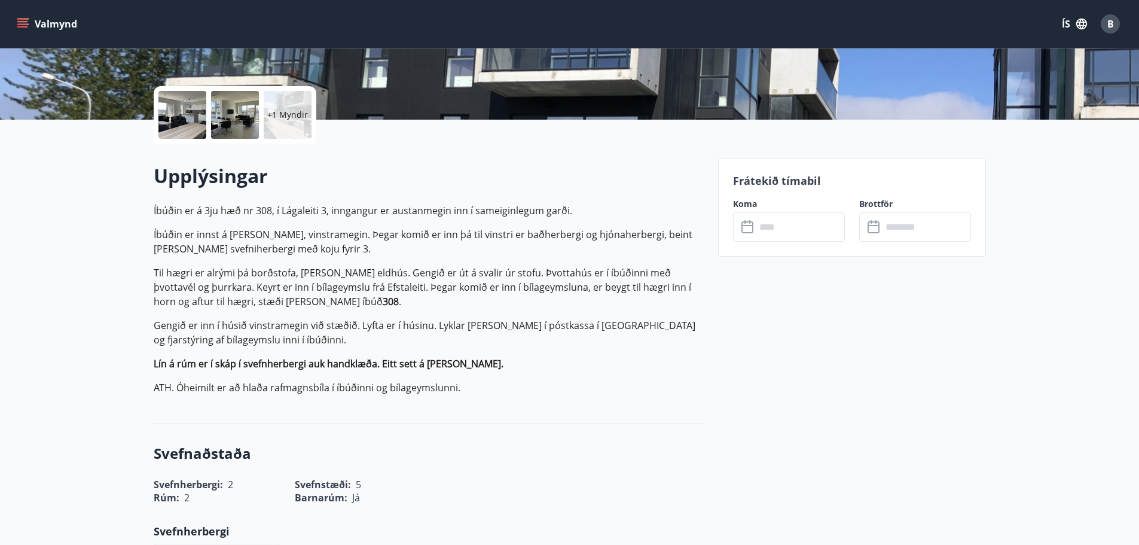
click at [756, 227] on input "text" at bounding box center [800, 226] width 89 height 29
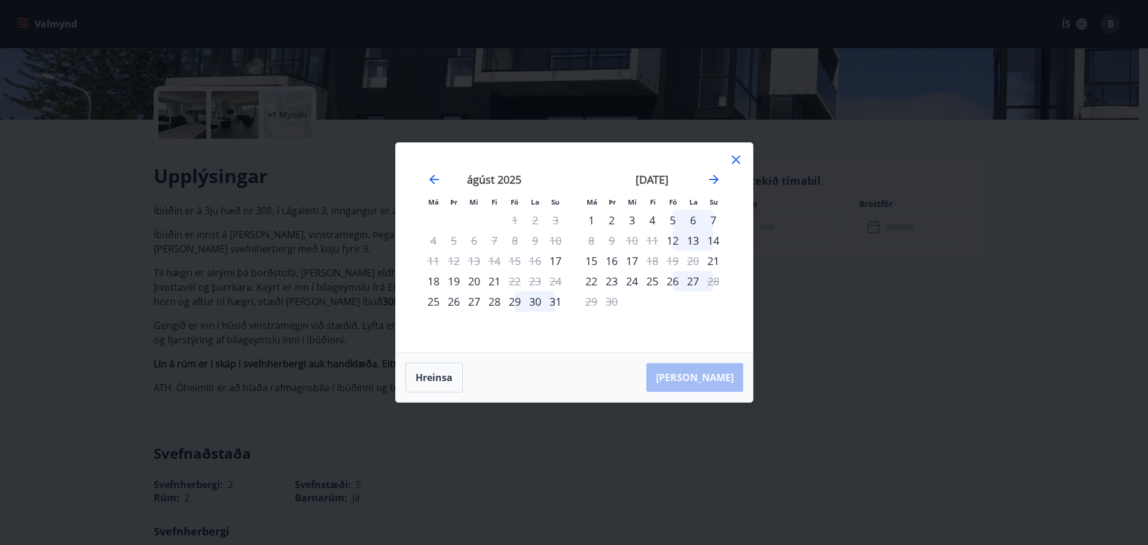
click at [494, 283] on div "21" at bounding box center [494, 281] width 20 height 20
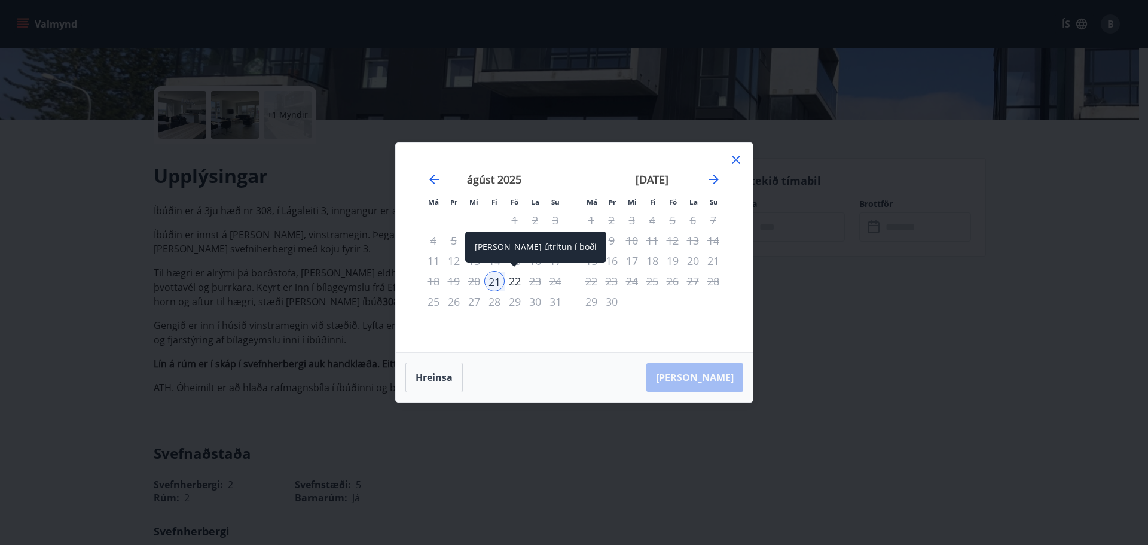
click at [515, 279] on div "22" at bounding box center [514, 281] width 20 height 20
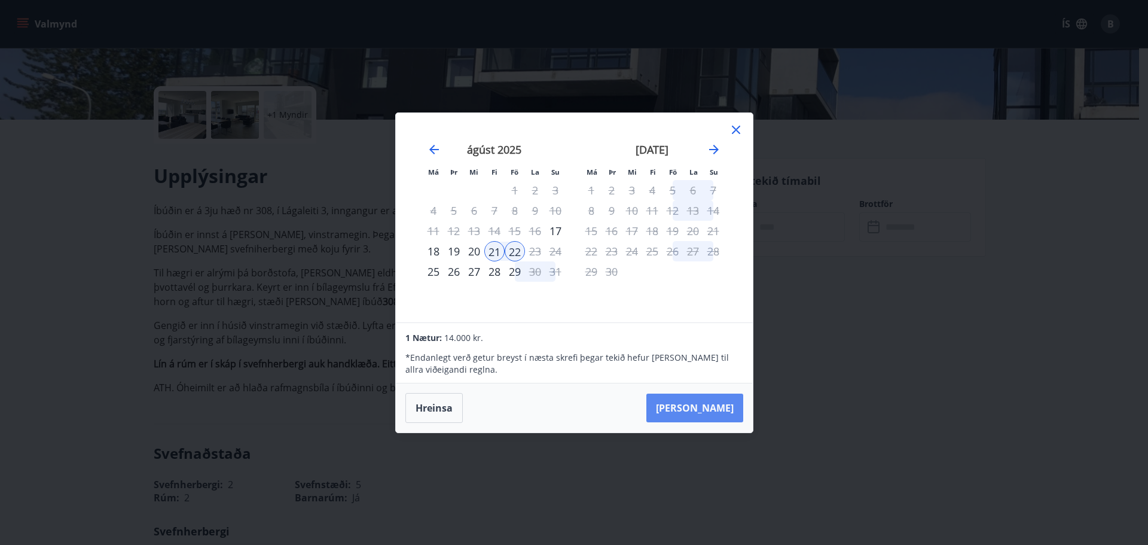
click at [705, 410] on button "Taka Frá" at bounding box center [694, 407] width 97 height 29
click at [700, 412] on button "Taka Frá" at bounding box center [694, 407] width 97 height 29
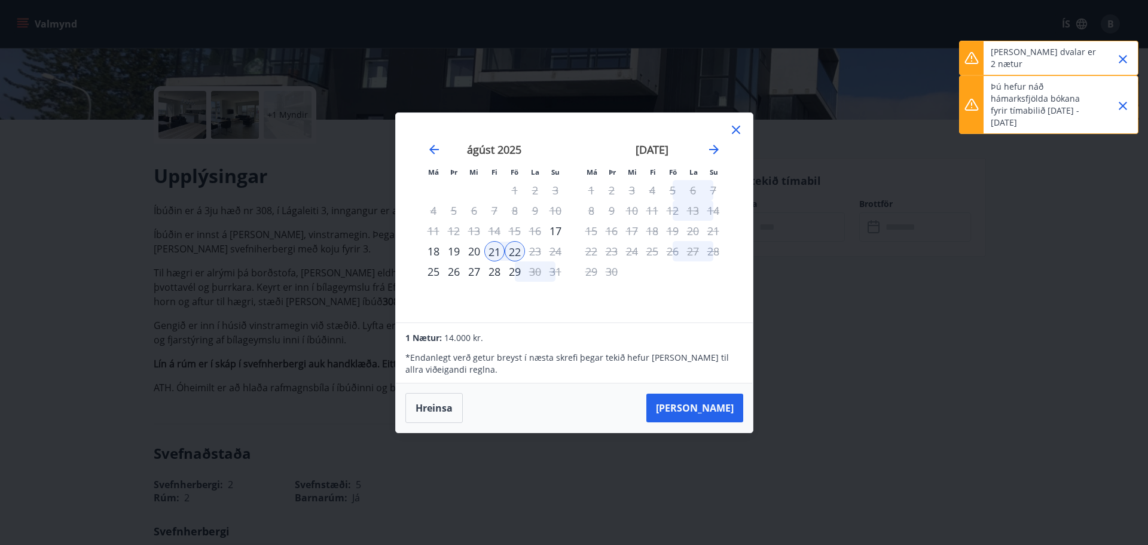
click at [793, 381] on div "Má Þr Mi Fi Fö La Su Má Þr Mi Fi Fö La Su júlí 2025 1 2 3 4 5 6 7 8 9 10 11 12 …" at bounding box center [574, 272] width 1148 height 545
